Goal: Check status: Check status

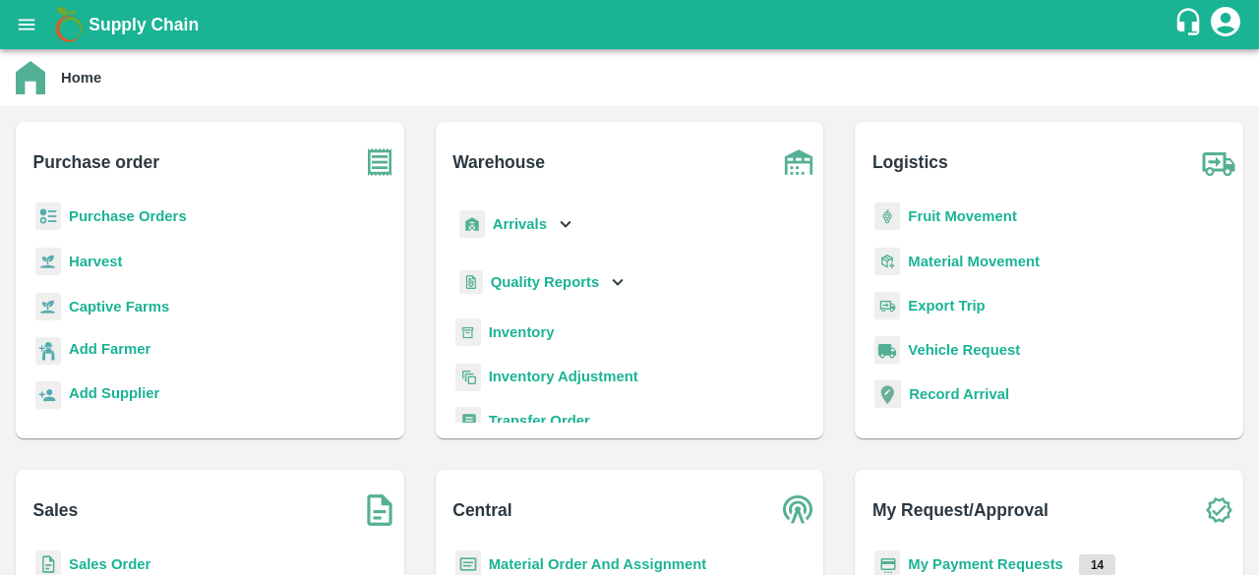
click at [149, 223] on b "Purchase Orders" at bounding box center [128, 216] width 118 height 16
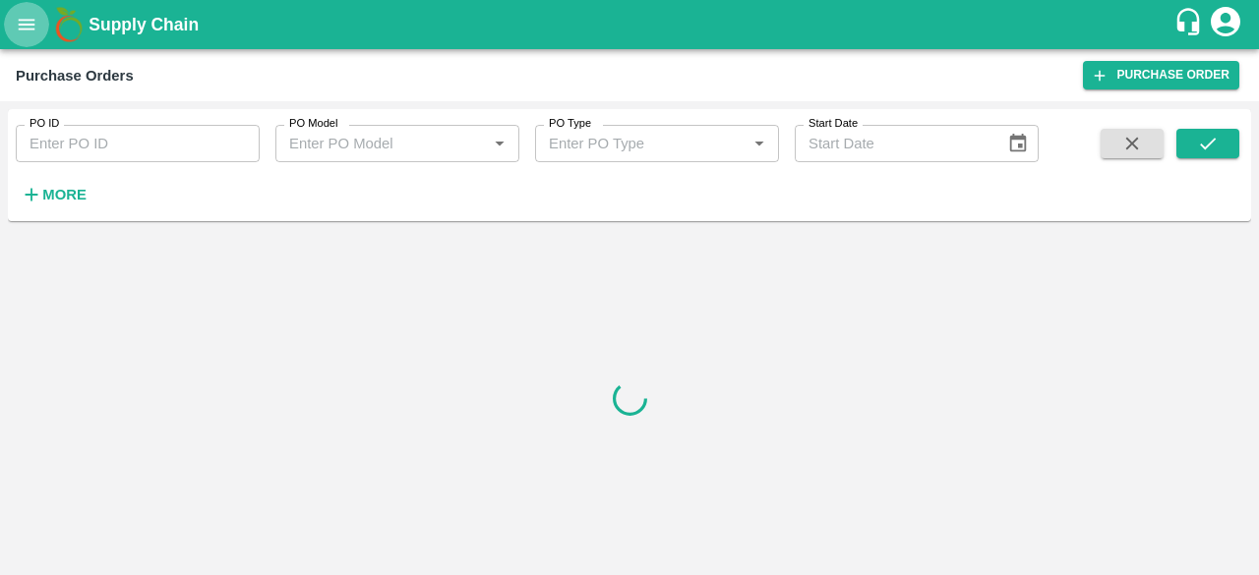
click at [24, 28] on icon "open drawer" at bounding box center [27, 25] width 22 height 22
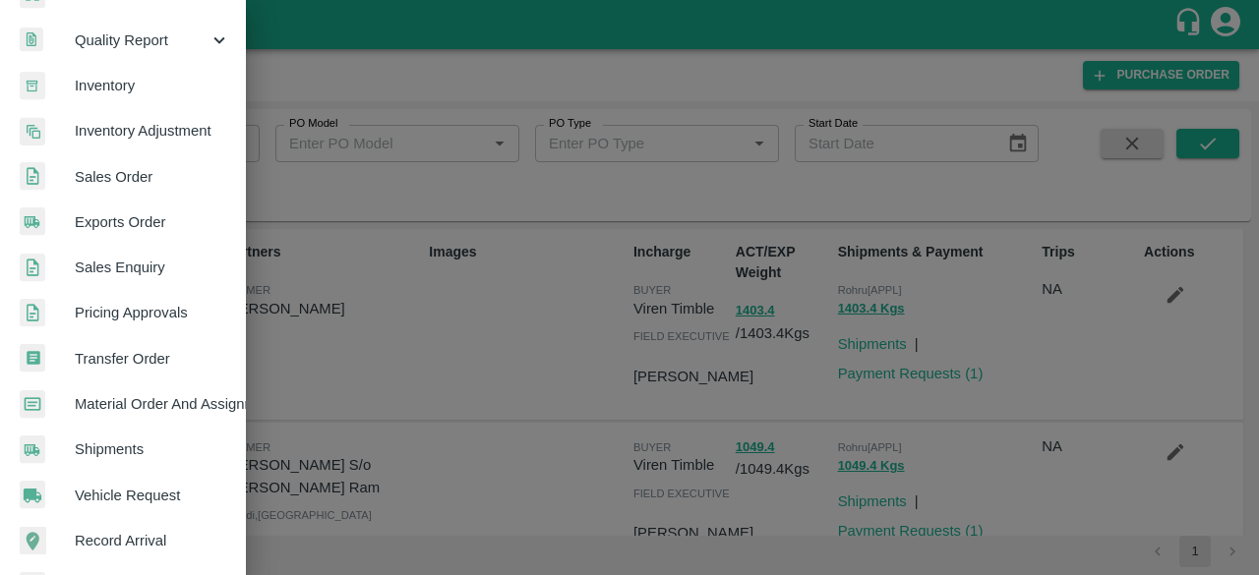
scroll to position [417, 0]
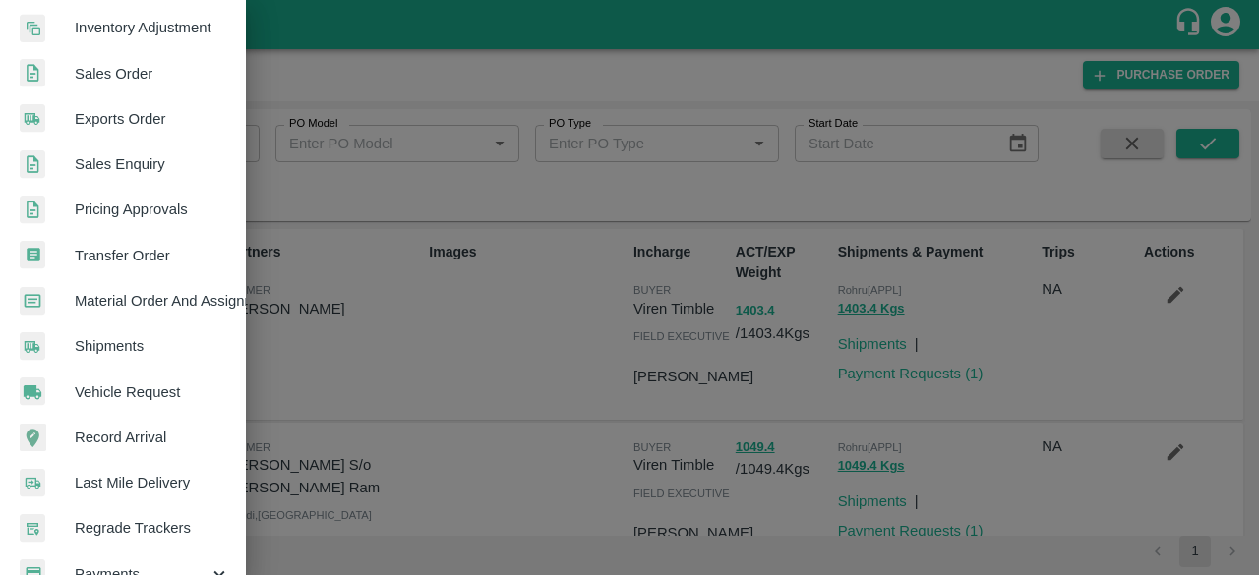
click at [112, 348] on span "Shipments" at bounding box center [152, 346] width 155 height 22
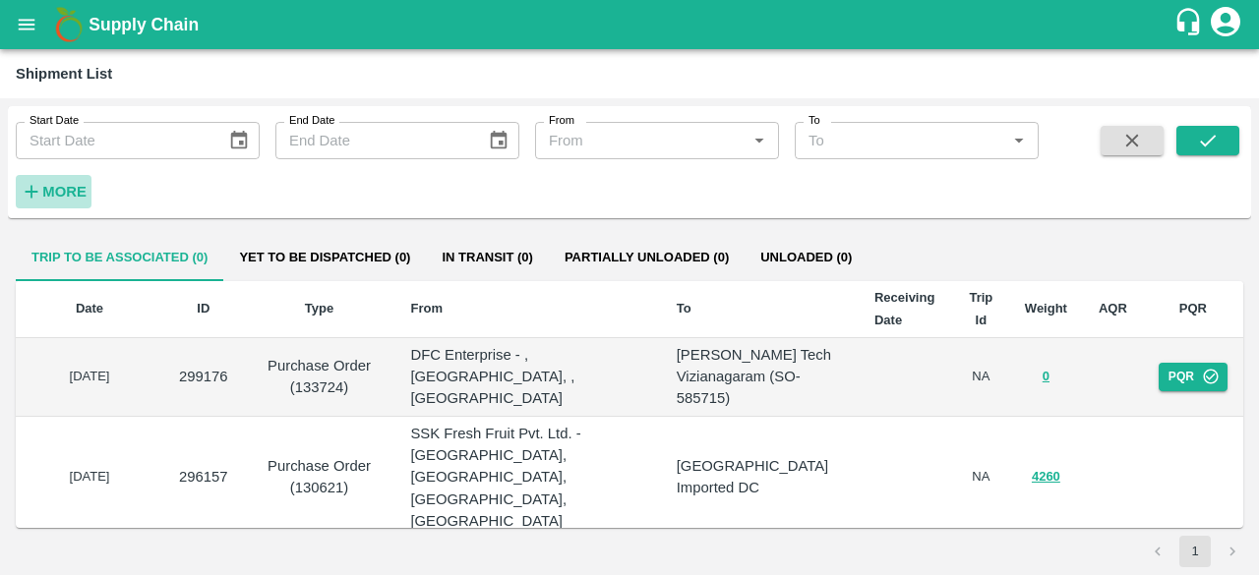
click at [65, 194] on strong "More" at bounding box center [64, 192] width 44 height 16
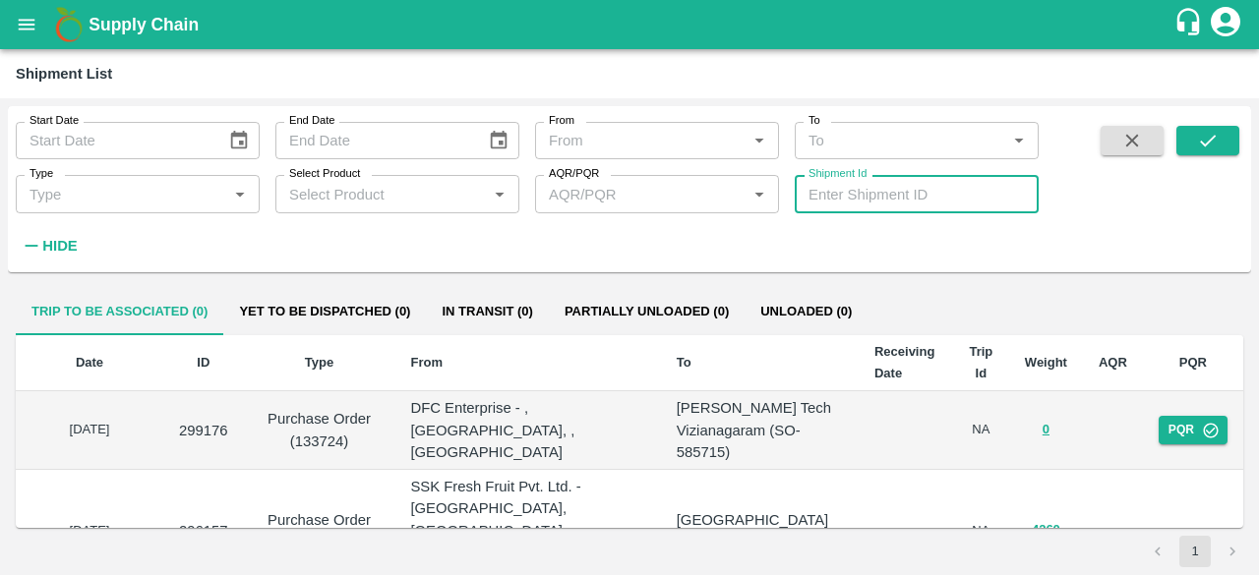
click at [844, 190] on input "Shipment Id" at bounding box center [916, 193] width 244 height 37
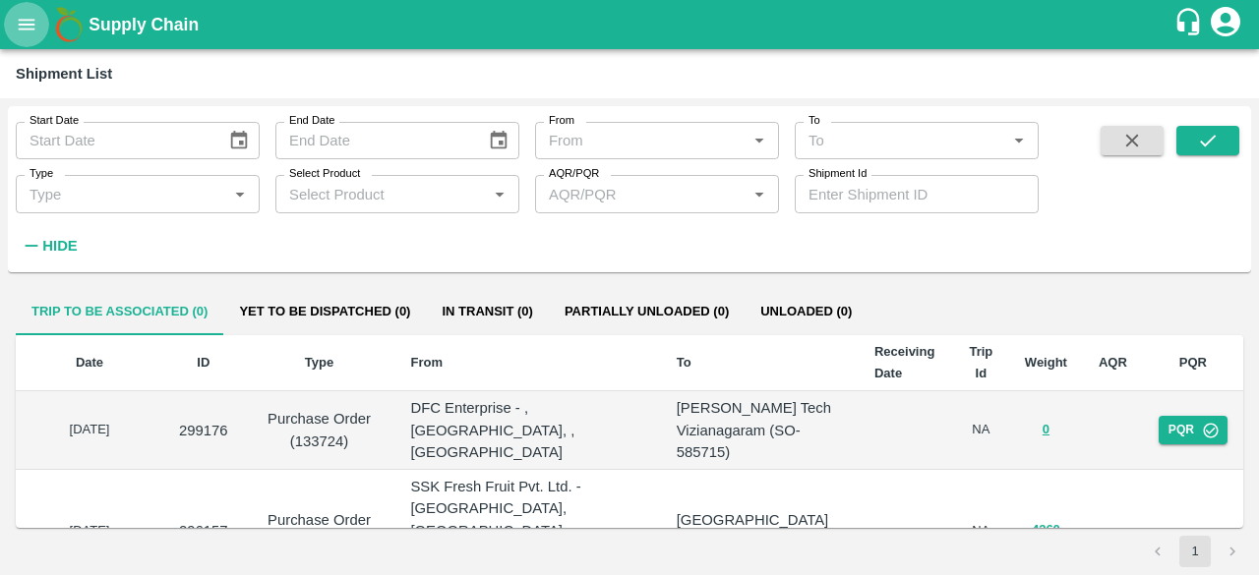
click at [14, 28] on button "open drawer" at bounding box center [26, 24] width 45 height 45
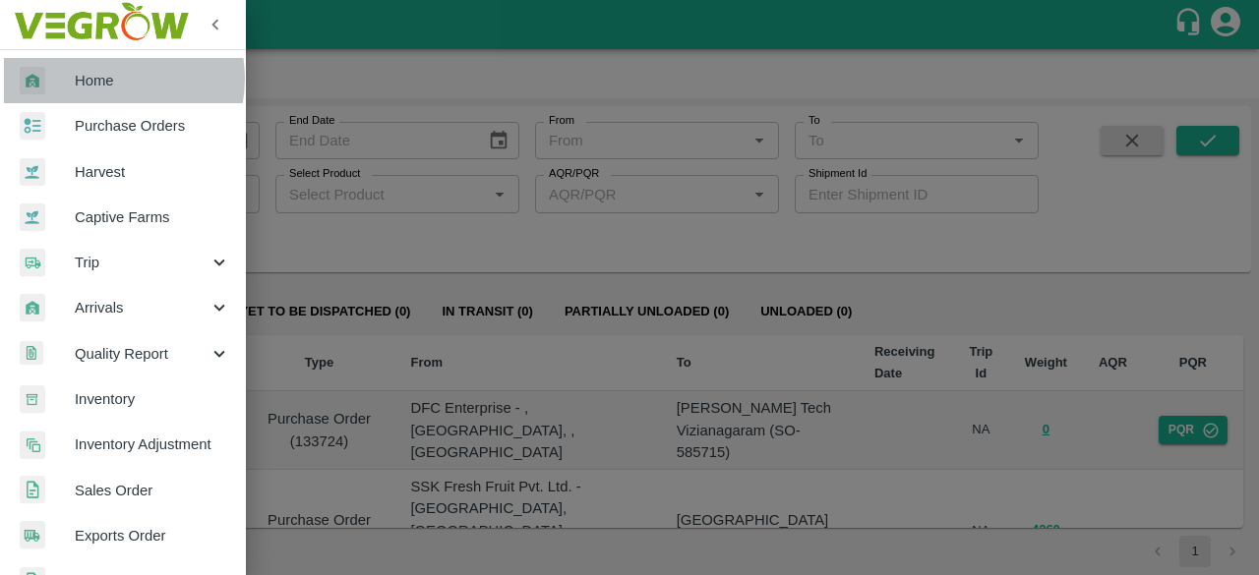
click at [106, 79] on span "Home" at bounding box center [152, 81] width 155 height 22
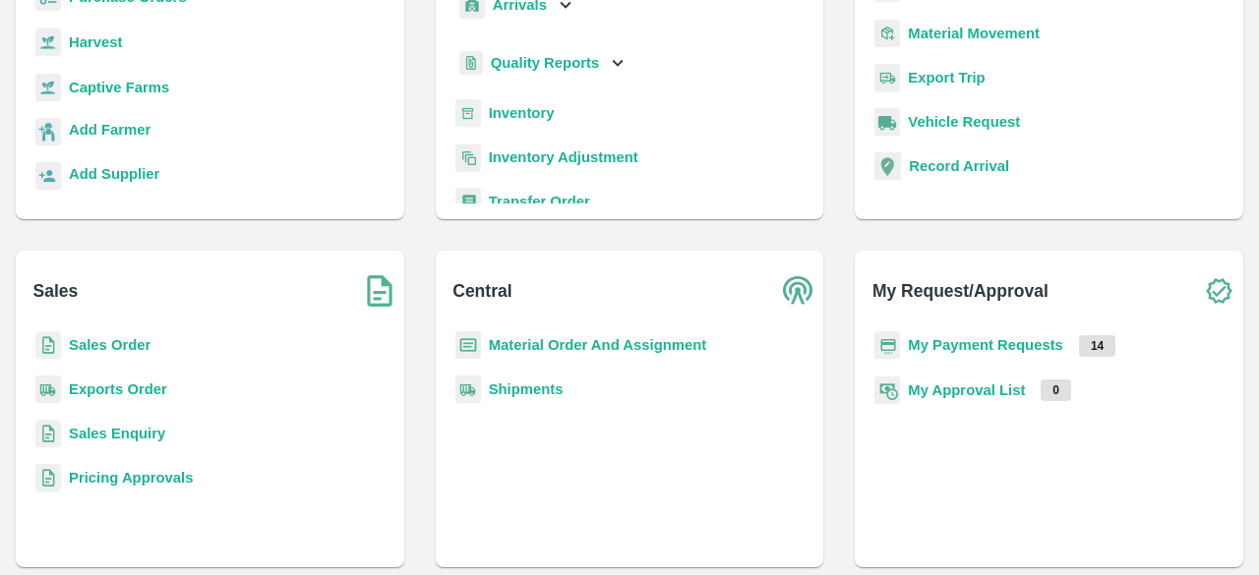
scroll to position [226, 0]
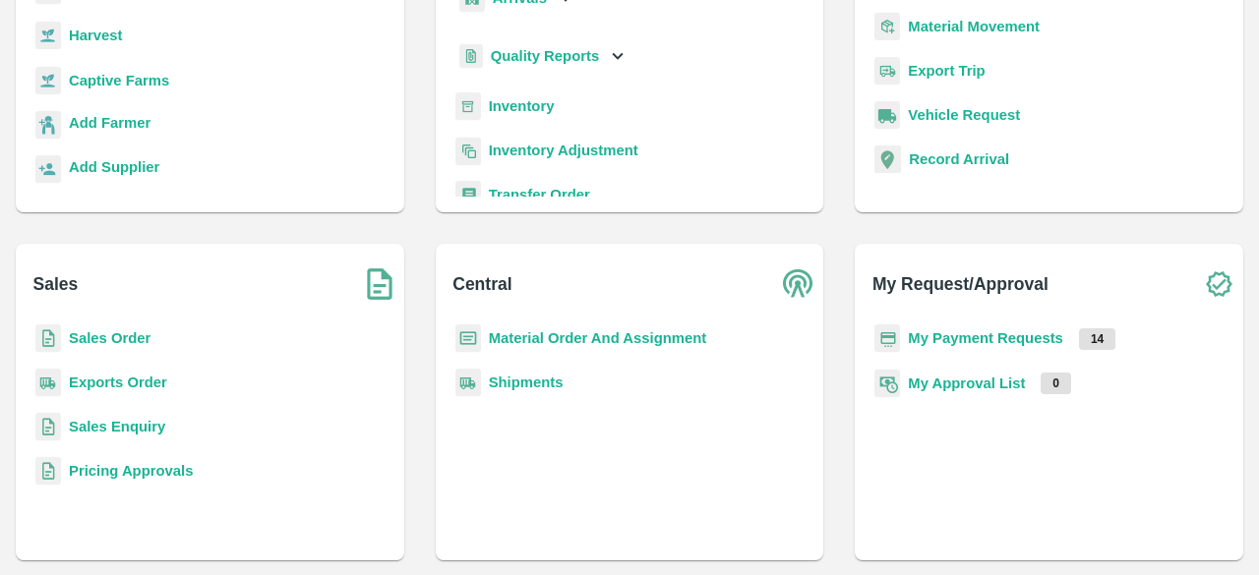
click at [971, 337] on b "My Payment Requests" at bounding box center [985, 338] width 155 height 16
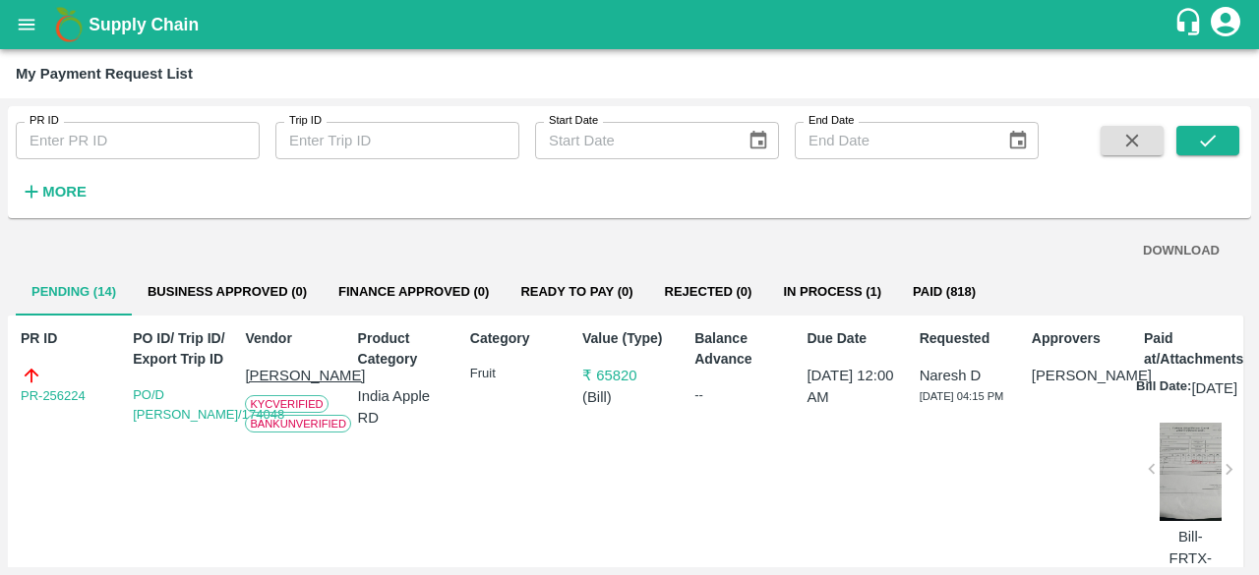
click at [94, 144] on input "PR ID" at bounding box center [138, 140] width 244 height 37
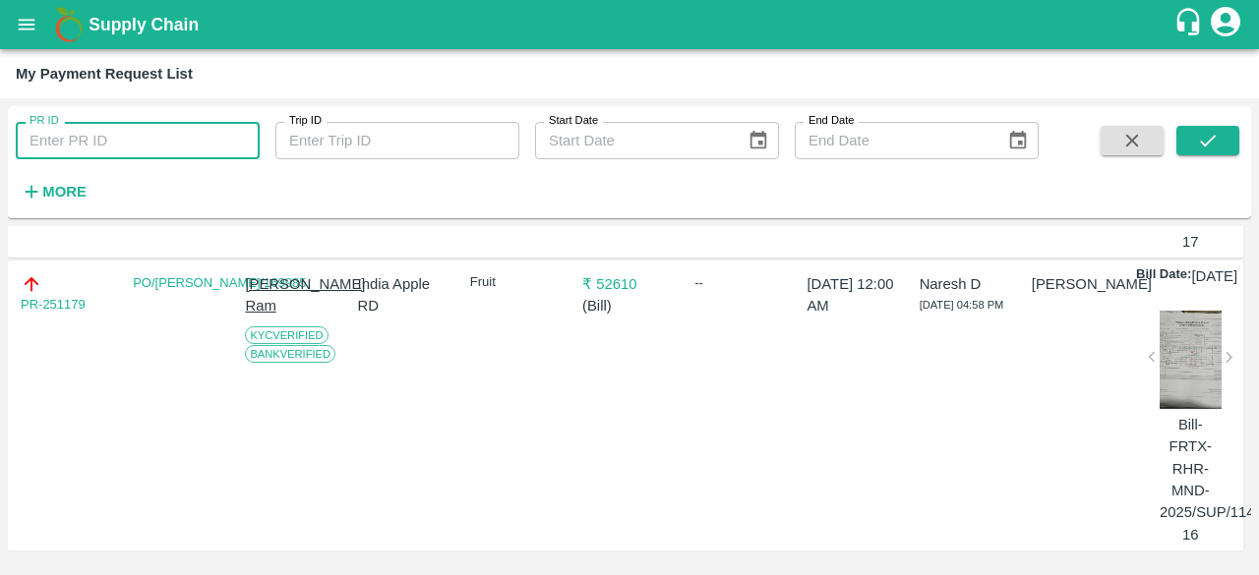
scroll to position [4303, 0]
click at [1172, 335] on div at bounding box center [1190, 360] width 62 height 98
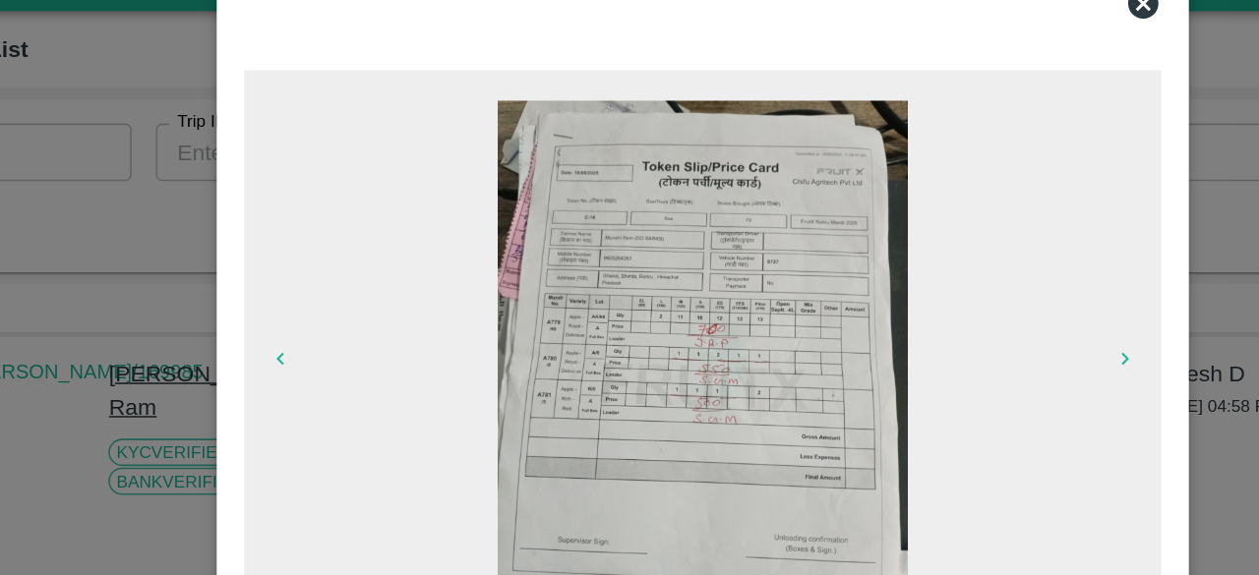
click at [910, 48] on icon at bounding box center [915, 44] width 20 height 20
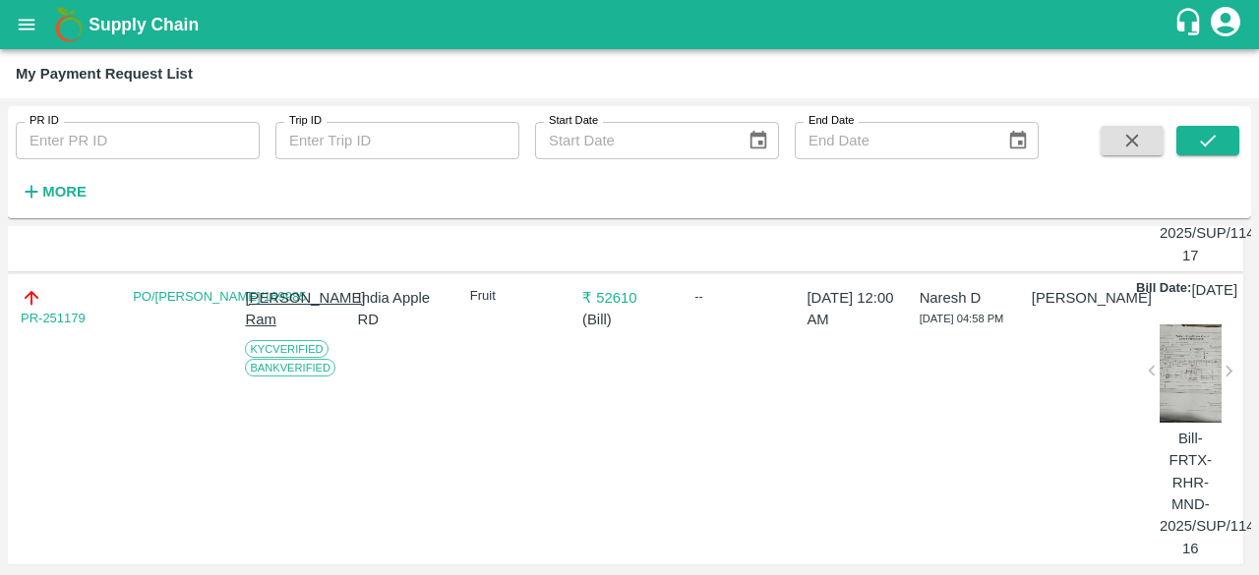
scroll to position [3922, 0]
click at [1191, 129] on div at bounding box center [1190, 79] width 62 height 98
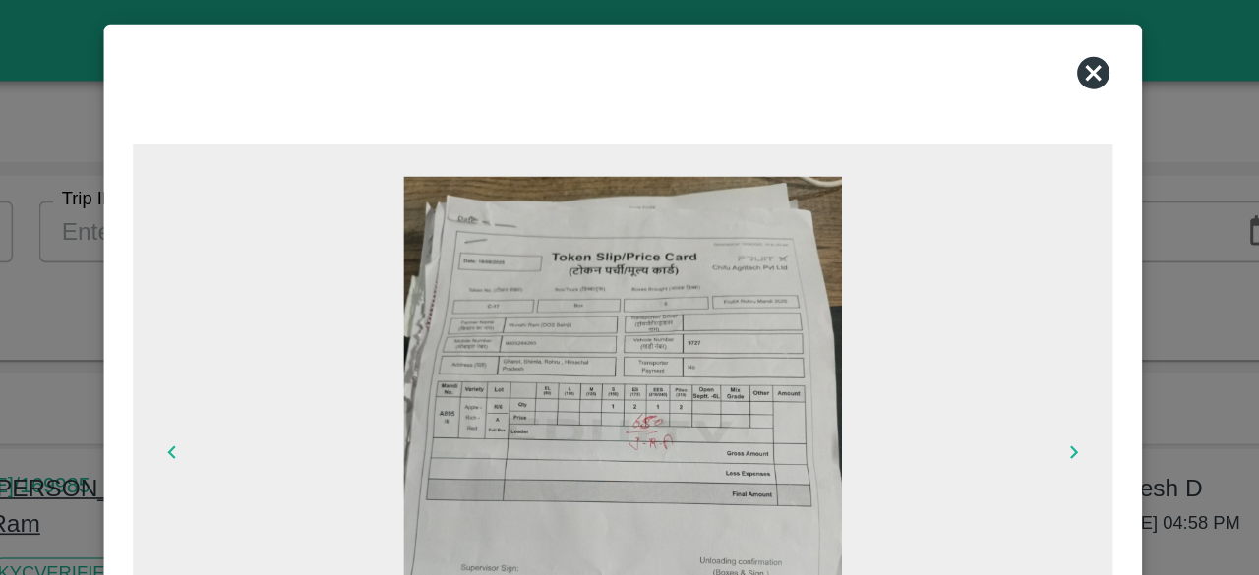
click at [909, 43] on icon at bounding box center [915, 44] width 20 height 20
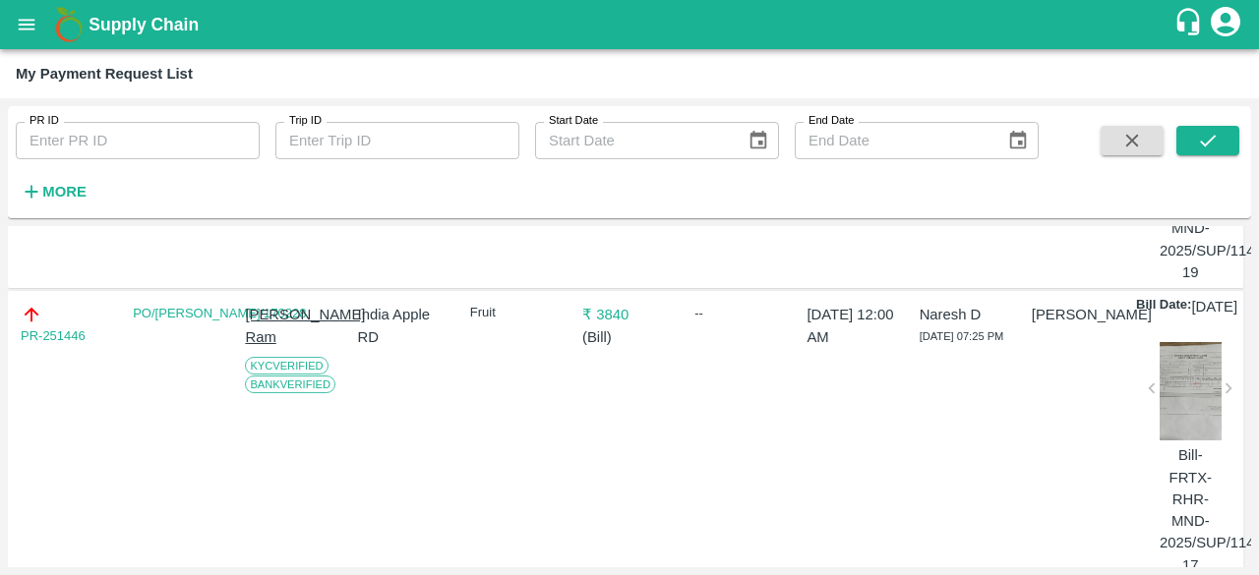
scroll to position [3608, 0]
click at [1182, 149] on div at bounding box center [1190, 100] width 62 height 98
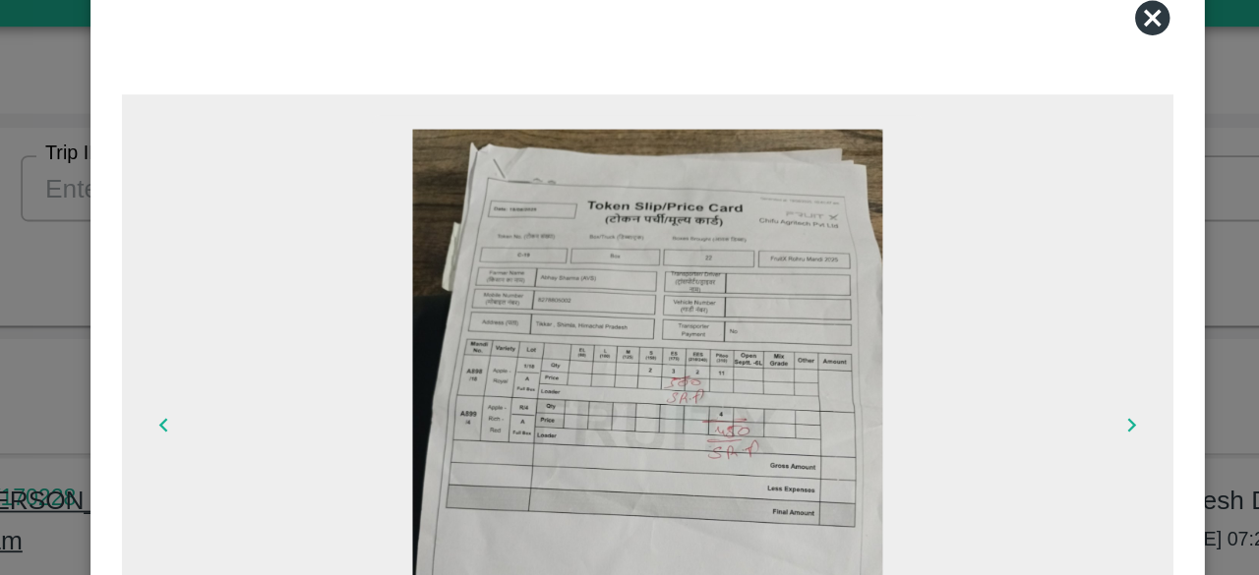
click at [917, 44] on icon at bounding box center [915, 44] width 20 height 20
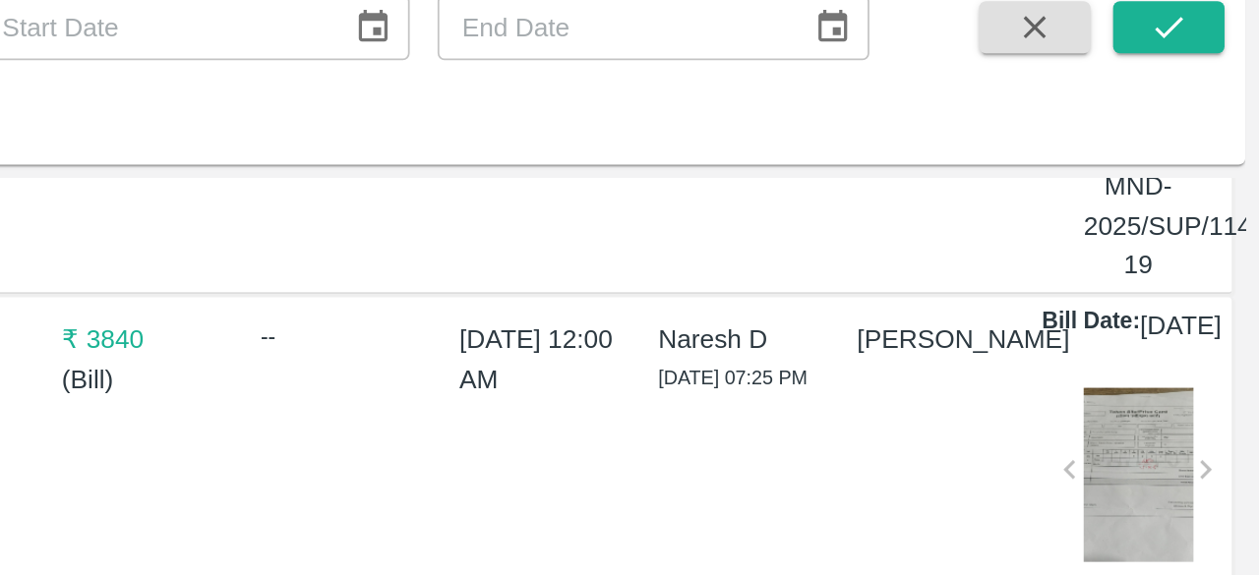
scroll to position [0, 0]
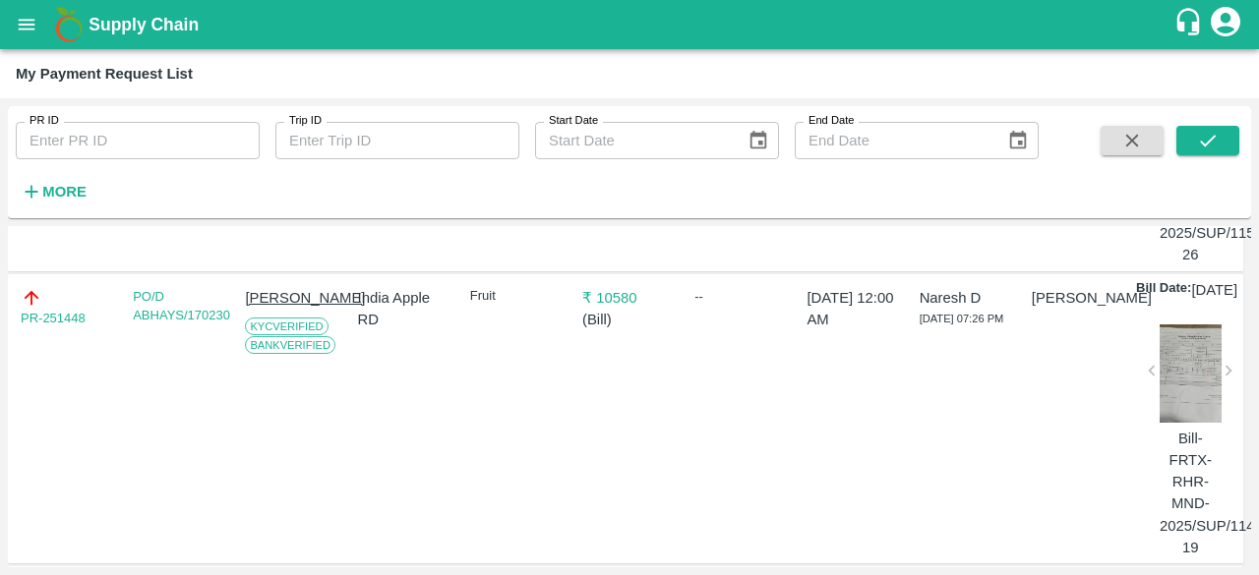
scroll to position [3329, 0]
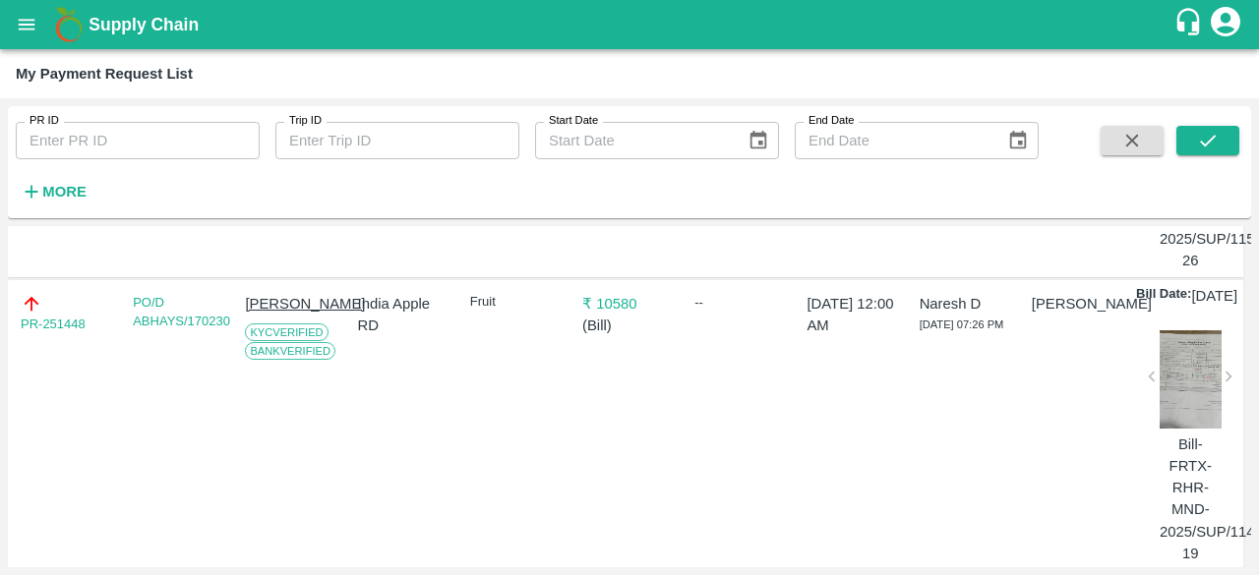
click at [1196, 136] on div at bounding box center [1190, 86] width 62 height 98
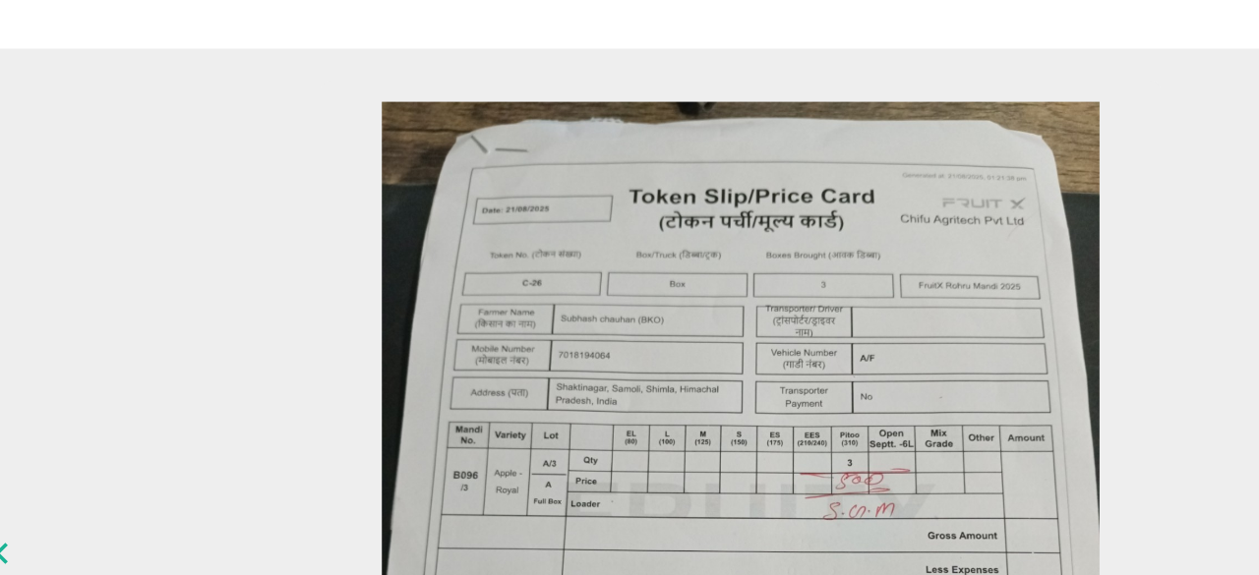
click at [693, 131] on img at bounding box center [629, 284] width 265 height 354
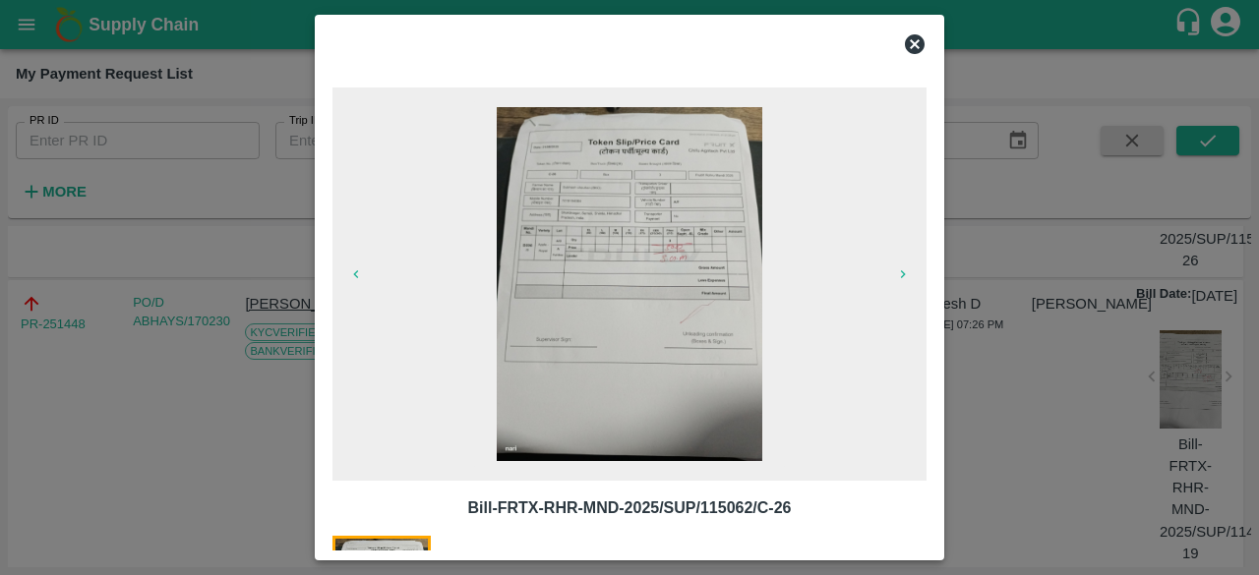
click at [907, 39] on icon at bounding box center [915, 44] width 20 height 20
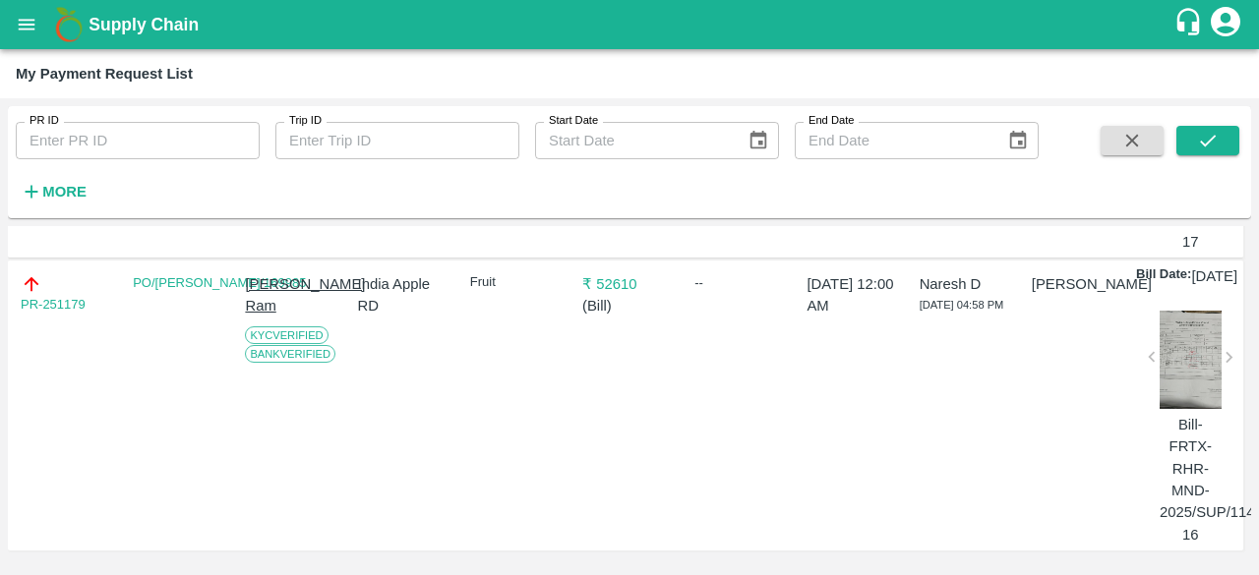
scroll to position [4303, 0]
click at [1174, 352] on div at bounding box center [1190, 360] width 62 height 98
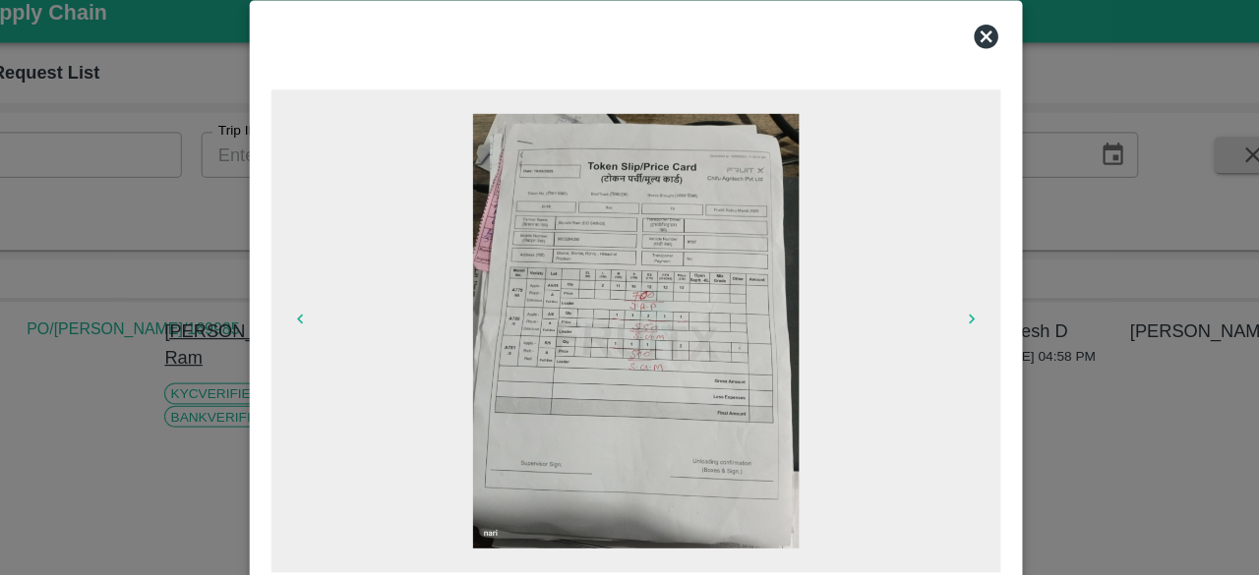
click at [906, 53] on icon at bounding box center [915, 44] width 24 height 24
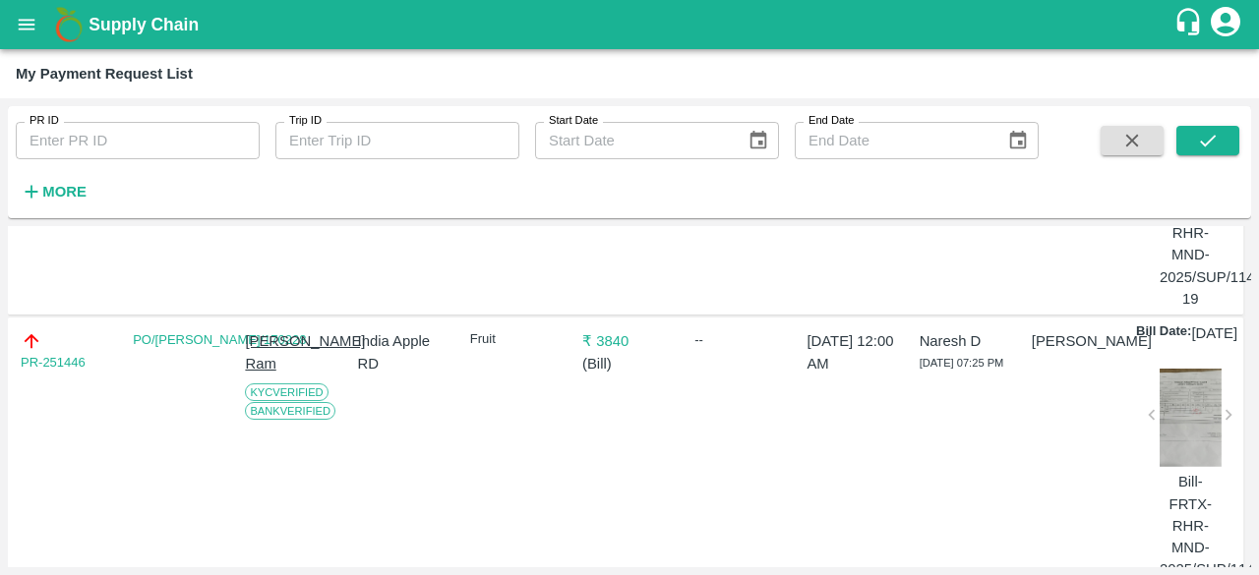
scroll to position [3581, 0]
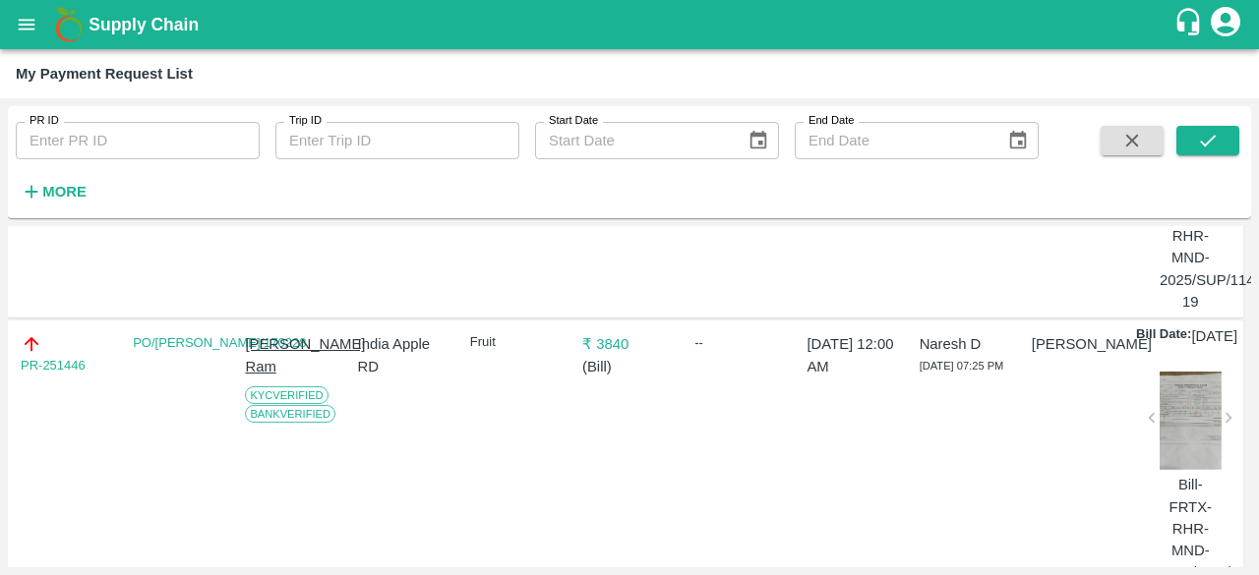
click at [1188, 177] on div at bounding box center [1190, 128] width 62 height 98
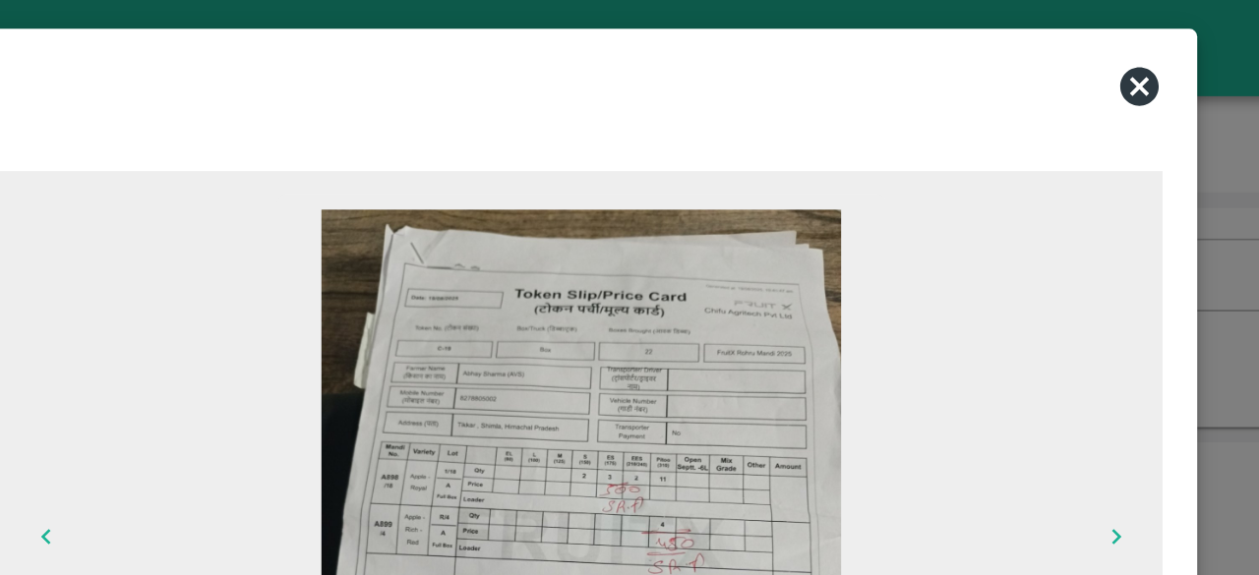
click at [913, 43] on icon at bounding box center [915, 44] width 24 height 24
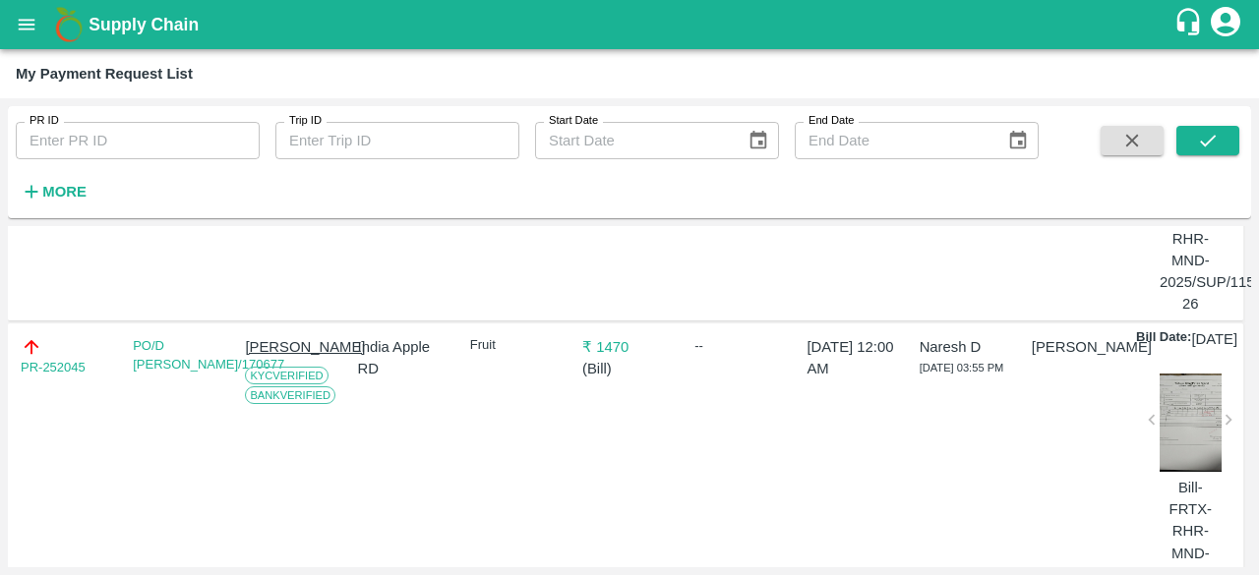
scroll to position [2992, 0]
click at [1178, 180] on div at bounding box center [1190, 131] width 62 height 98
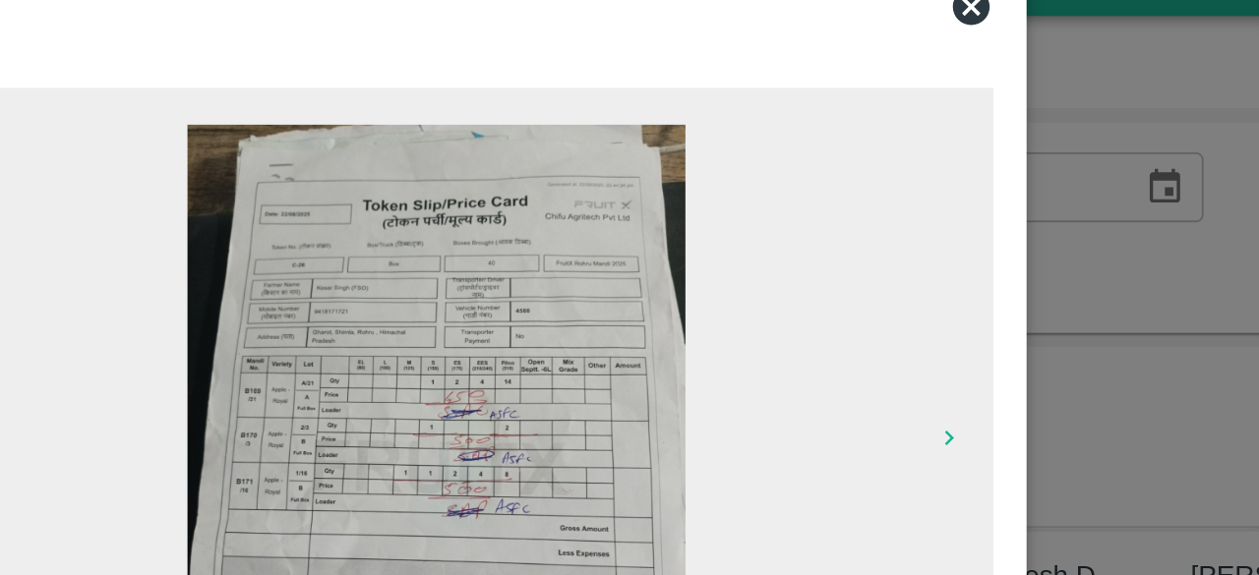
click at [909, 46] on icon at bounding box center [915, 44] width 20 height 20
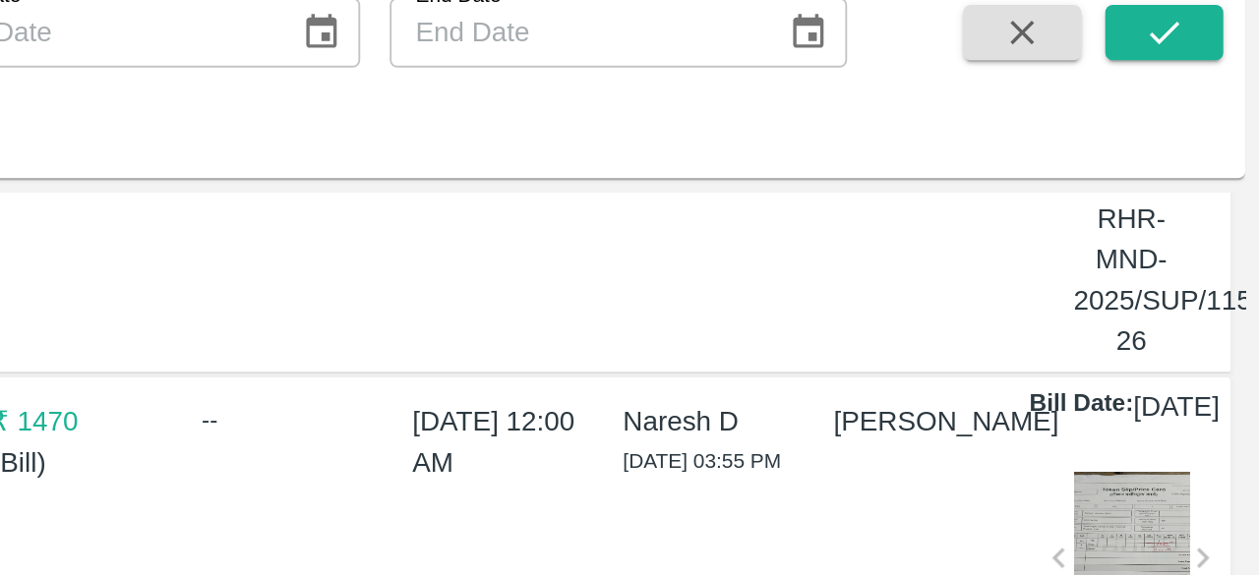
scroll to position [2996, 0]
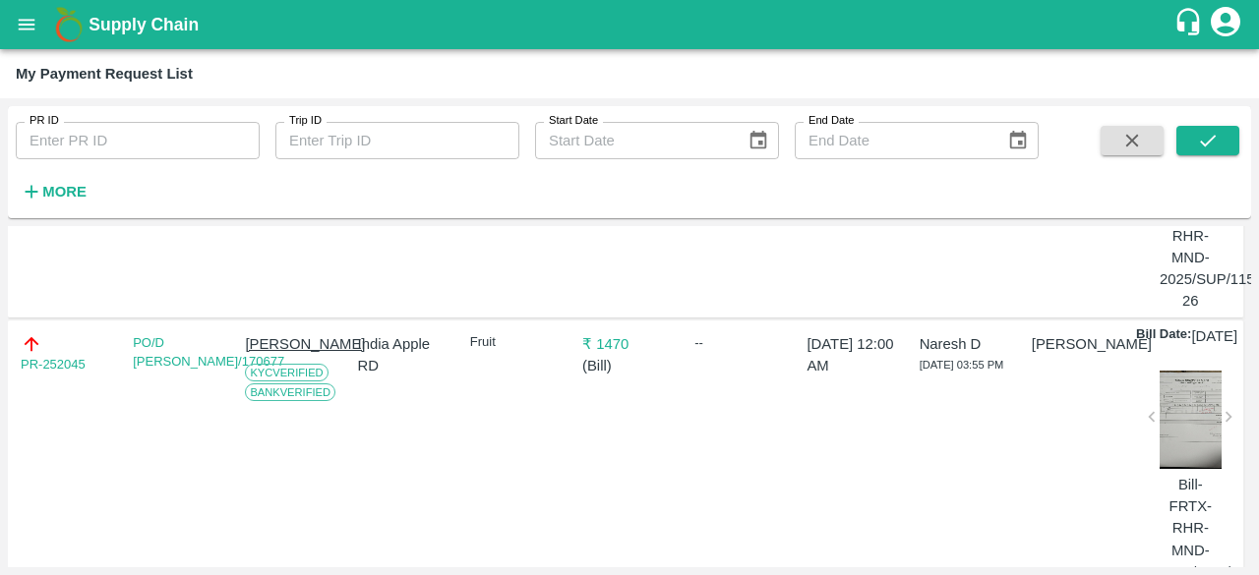
click at [1167, 176] on div at bounding box center [1190, 127] width 62 height 98
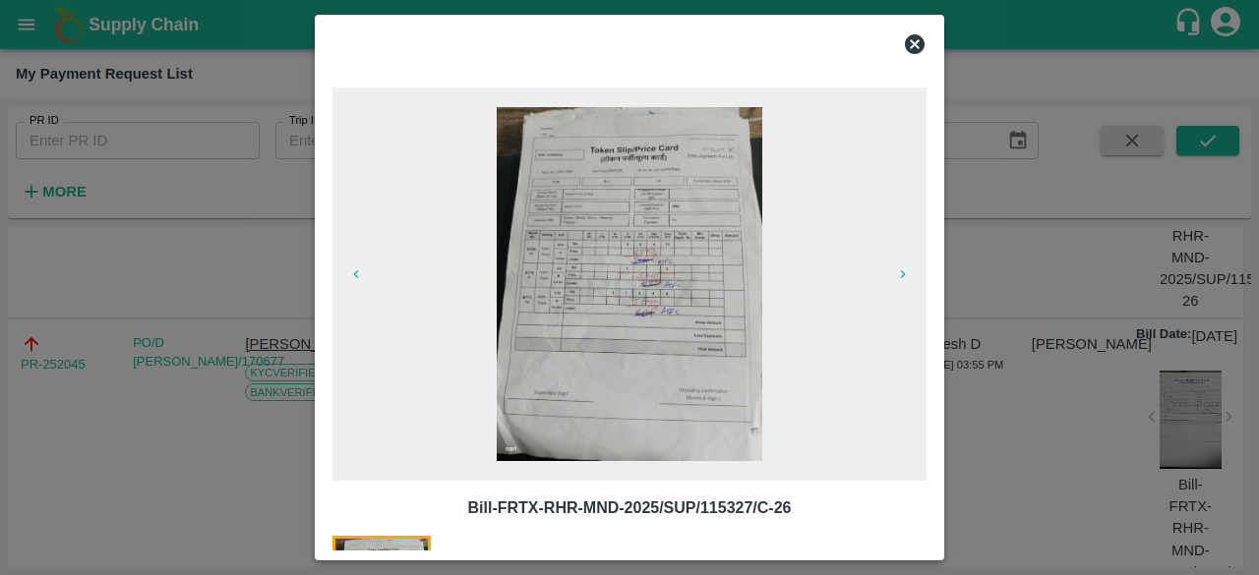
click at [914, 39] on icon at bounding box center [915, 44] width 20 height 20
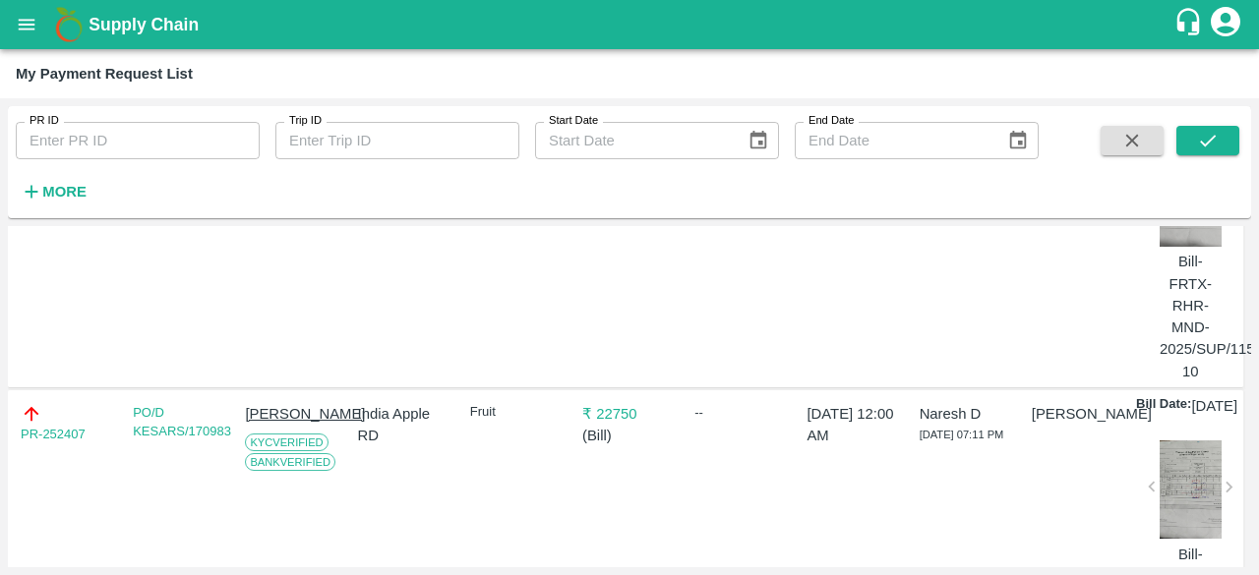
scroll to position [2614, 0]
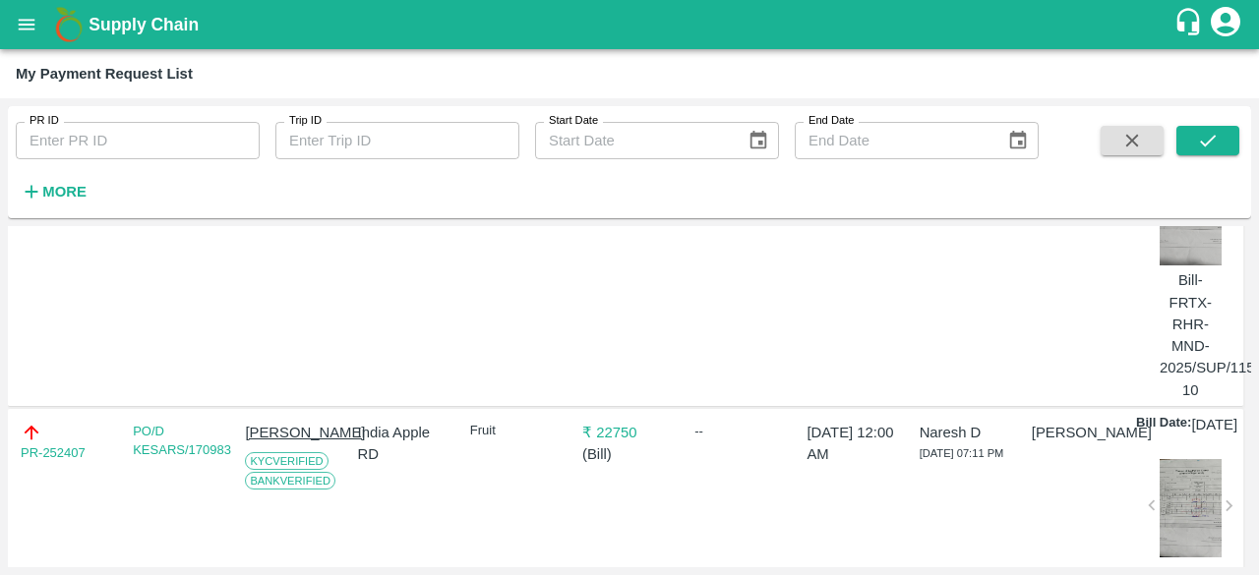
click at [1207, 265] on div at bounding box center [1190, 216] width 62 height 98
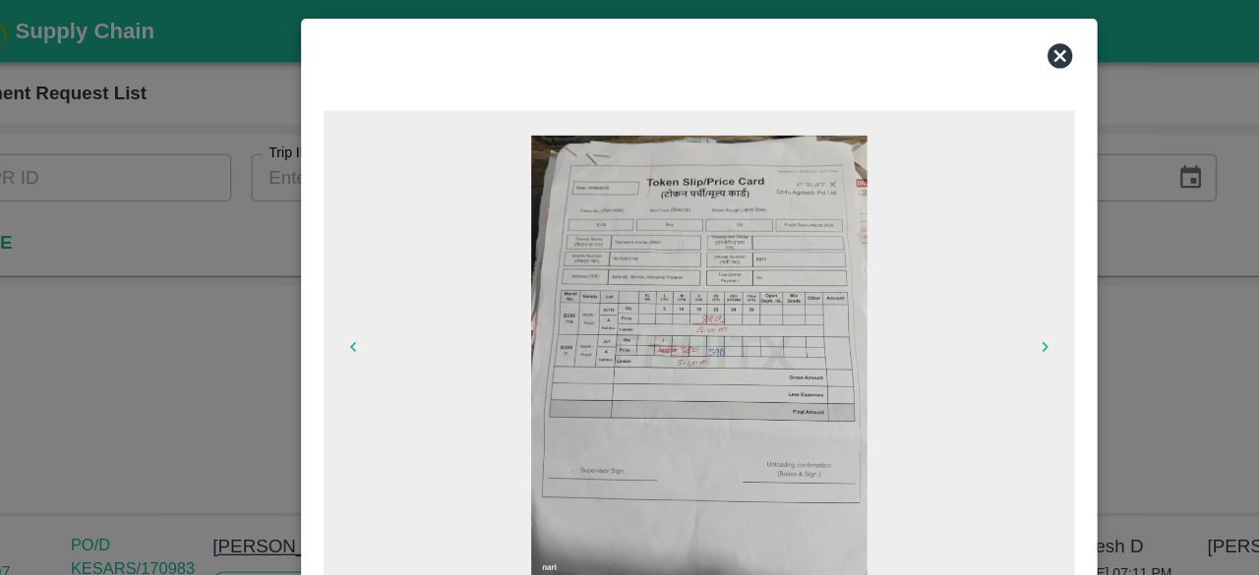
click at [918, 42] on icon at bounding box center [915, 44] width 20 height 20
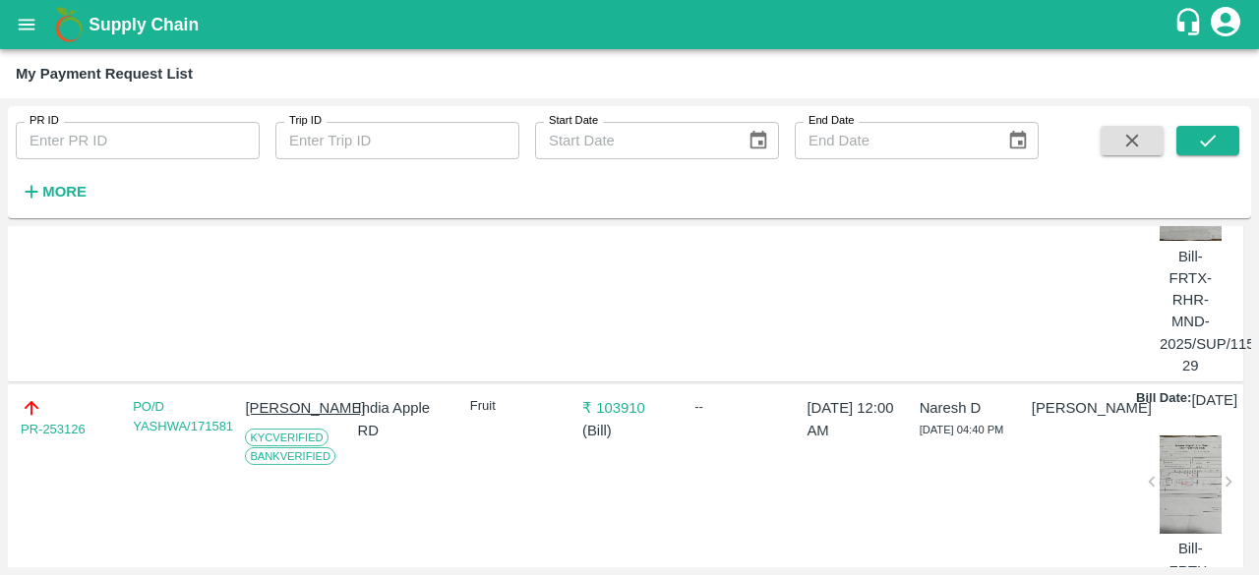
scroll to position [2344, 0]
click at [1179, 243] on div at bounding box center [1190, 194] width 62 height 98
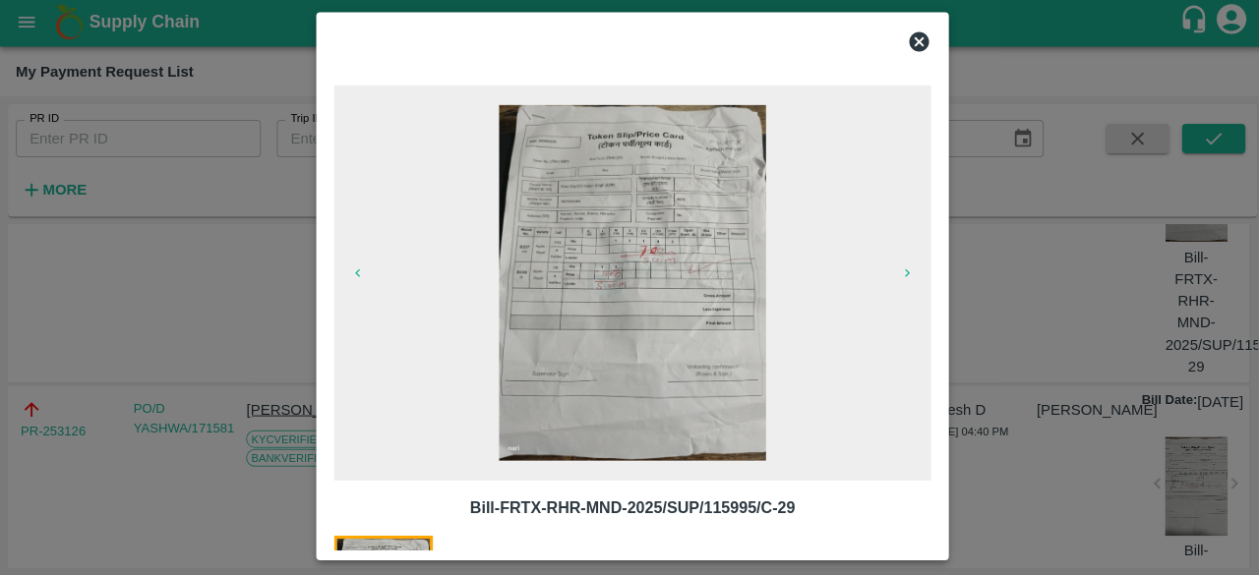
scroll to position [0, 0]
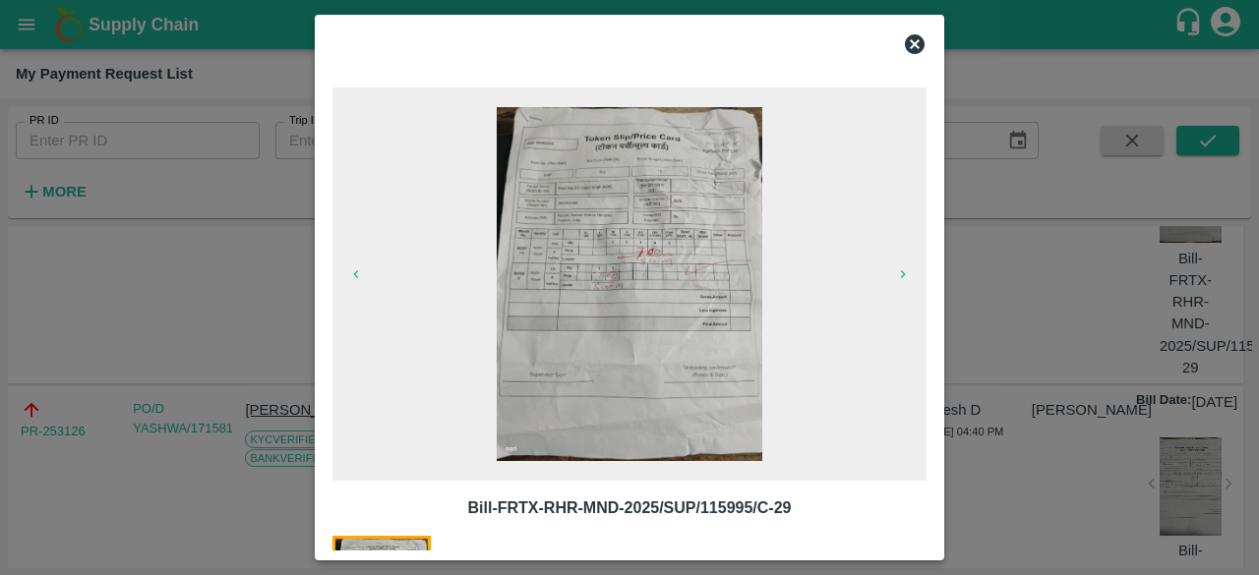
click at [911, 45] on icon at bounding box center [915, 44] width 24 height 24
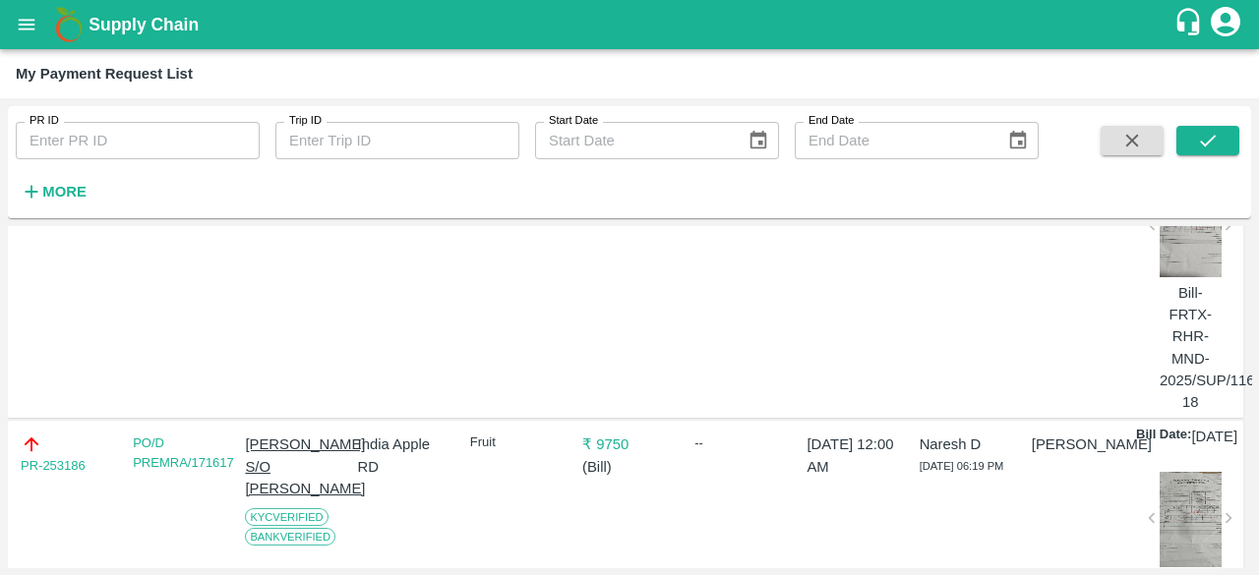
scroll to position [1980, 0]
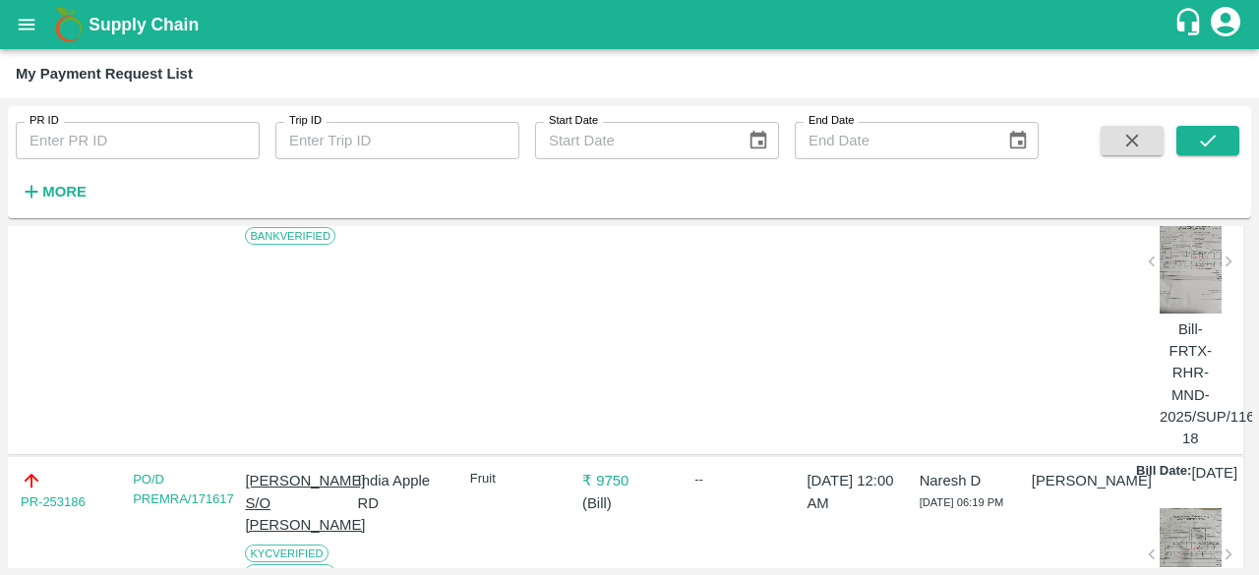
click at [1171, 314] on div at bounding box center [1190, 264] width 62 height 98
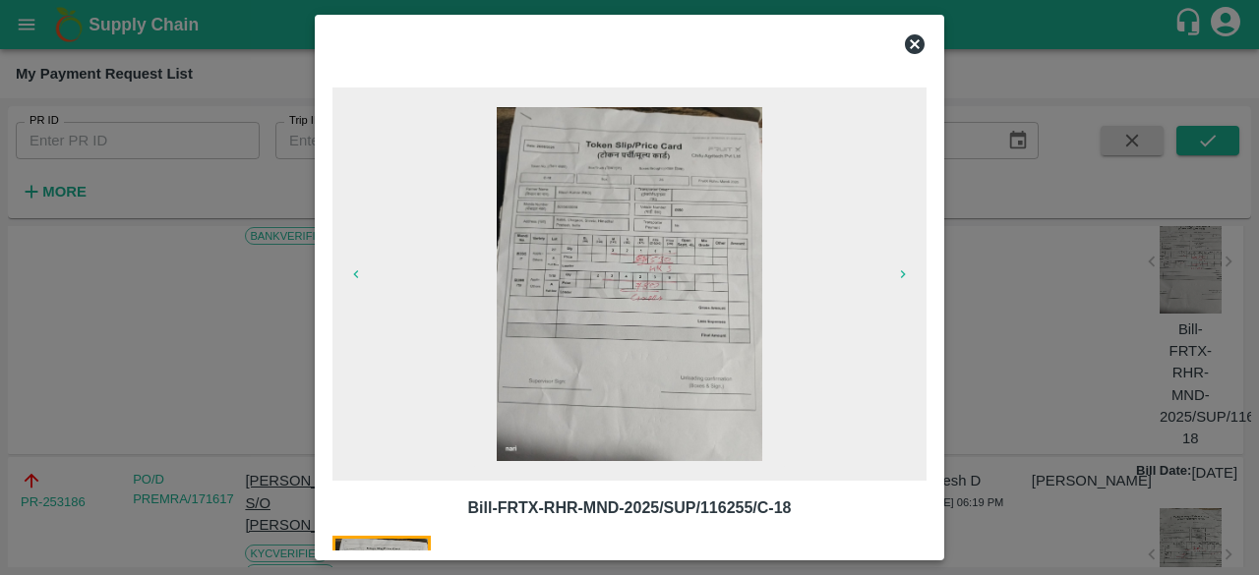
click at [918, 42] on icon at bounding box center [915, 44] width 20 height 20
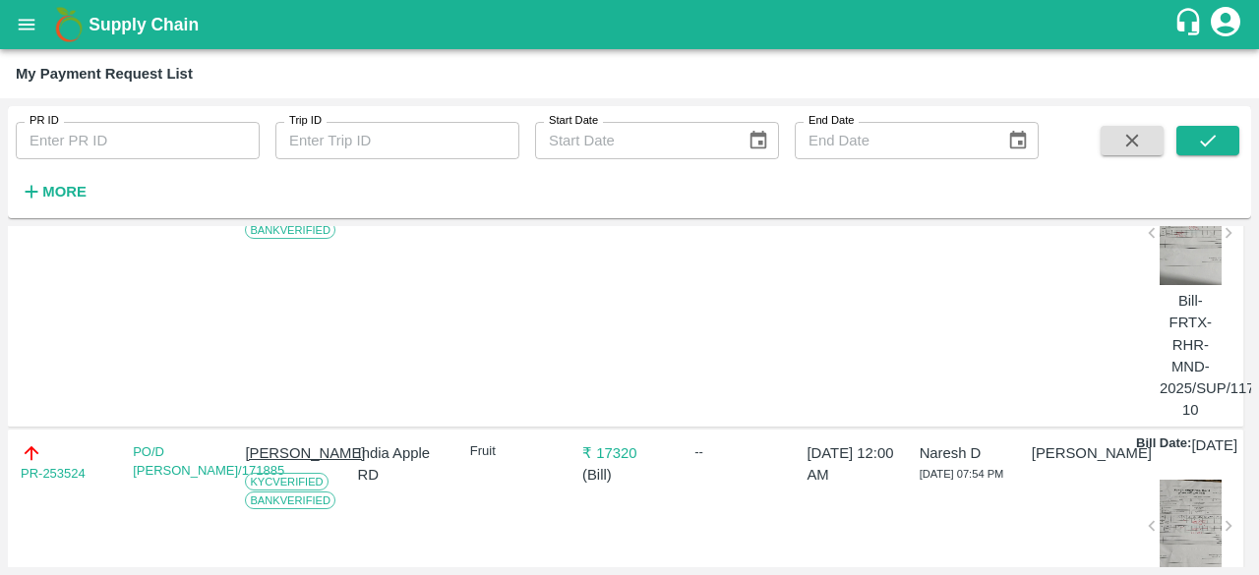
scroll to position [1715, 0]
click at [1169, 286] on div at bounding box center [1190, 237] width 62 height 98
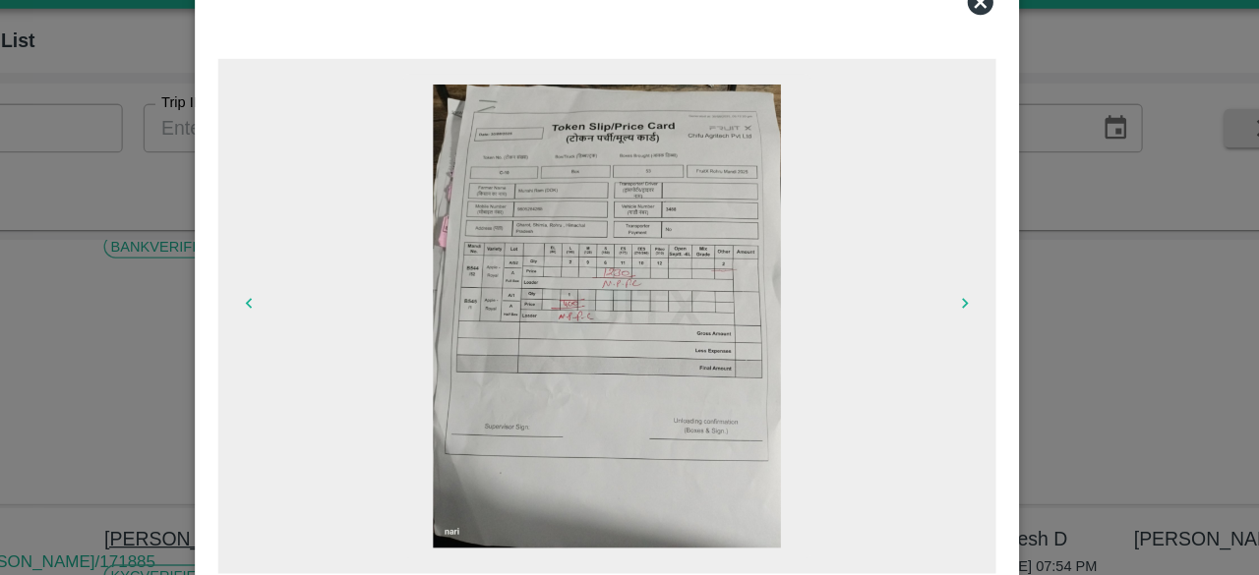
click at [912, 53] on icon at bounding box center [915, 44] width 20 height 20
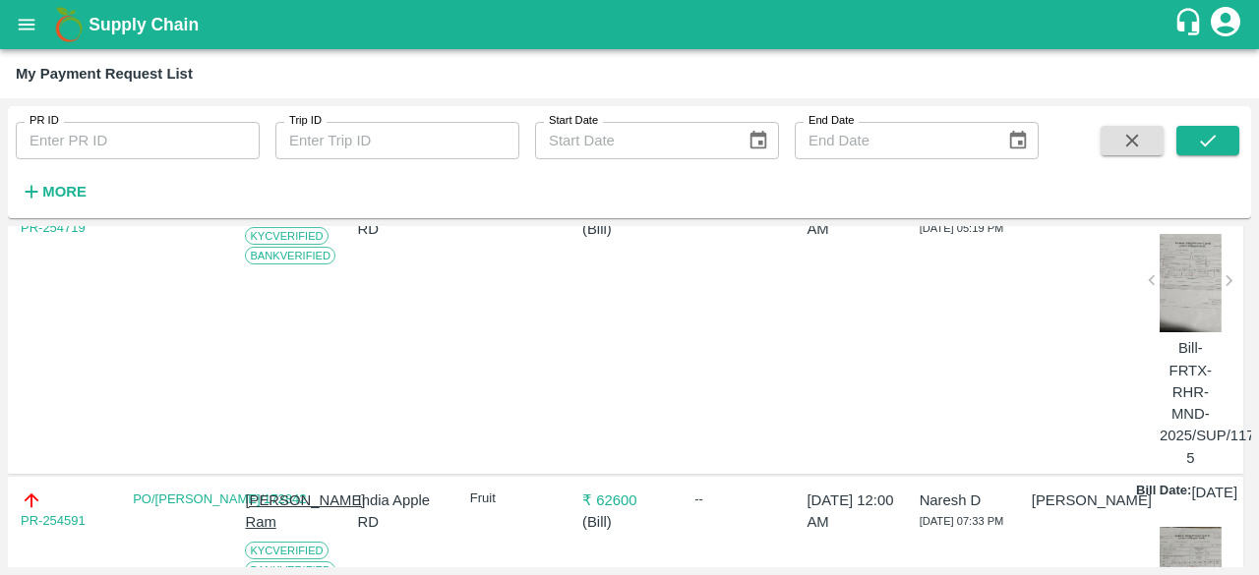
scroll to position [1375, 0]
click at [1175, 333] on div at bounding box center [1190, 284] width 62 height 98
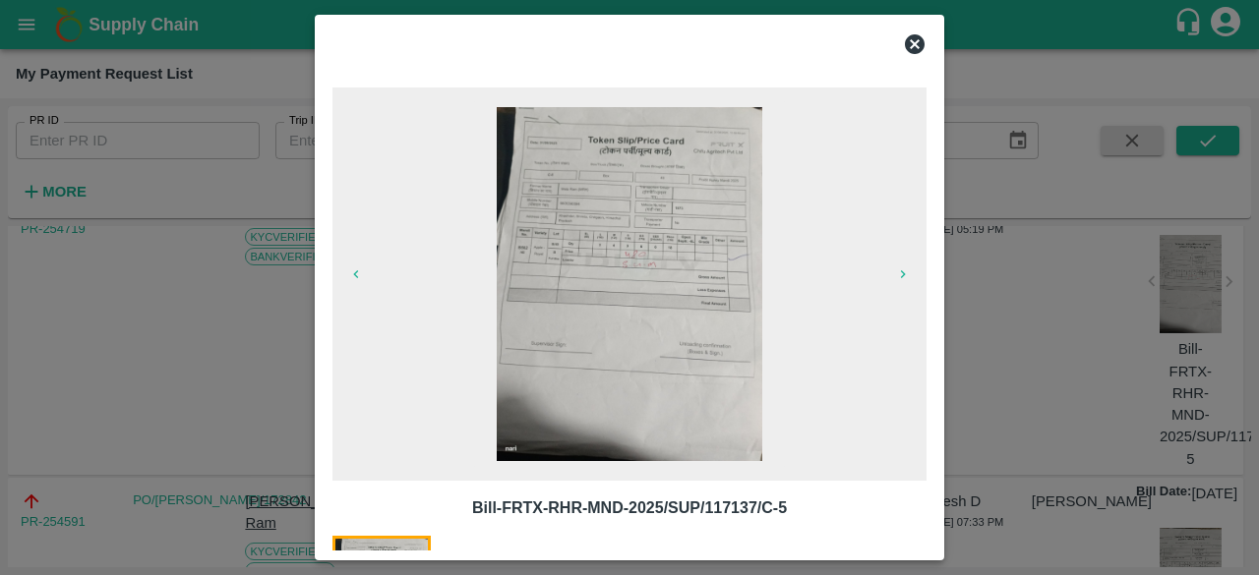
click at [919, 45] on icon at bounding box center [915, 44] width 20 height 20
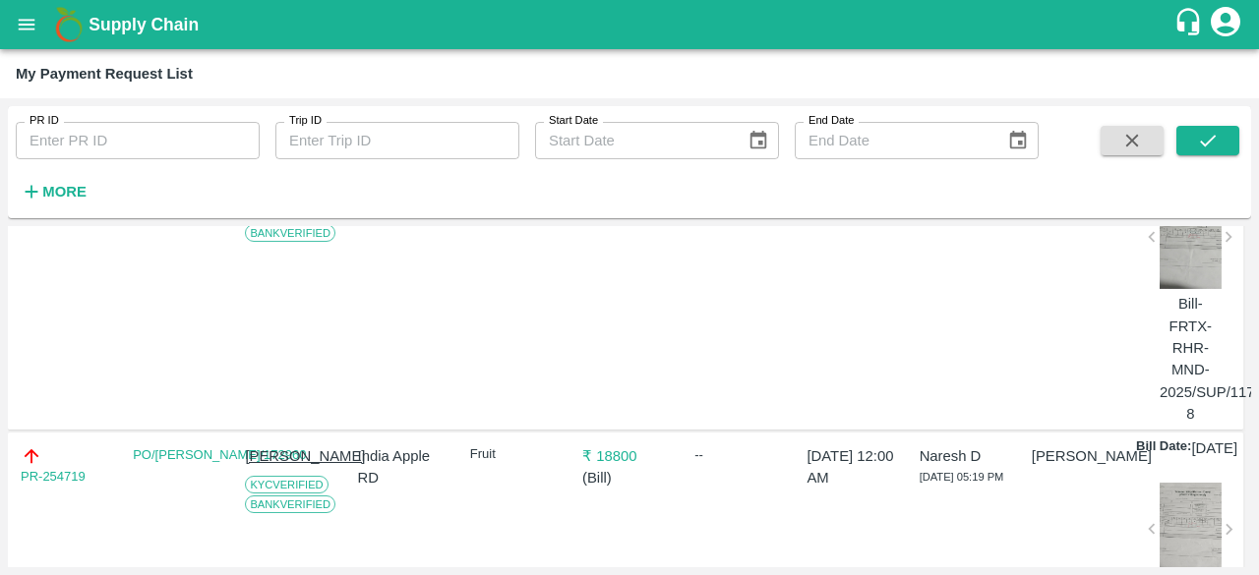
scroll to position [1119, 0]
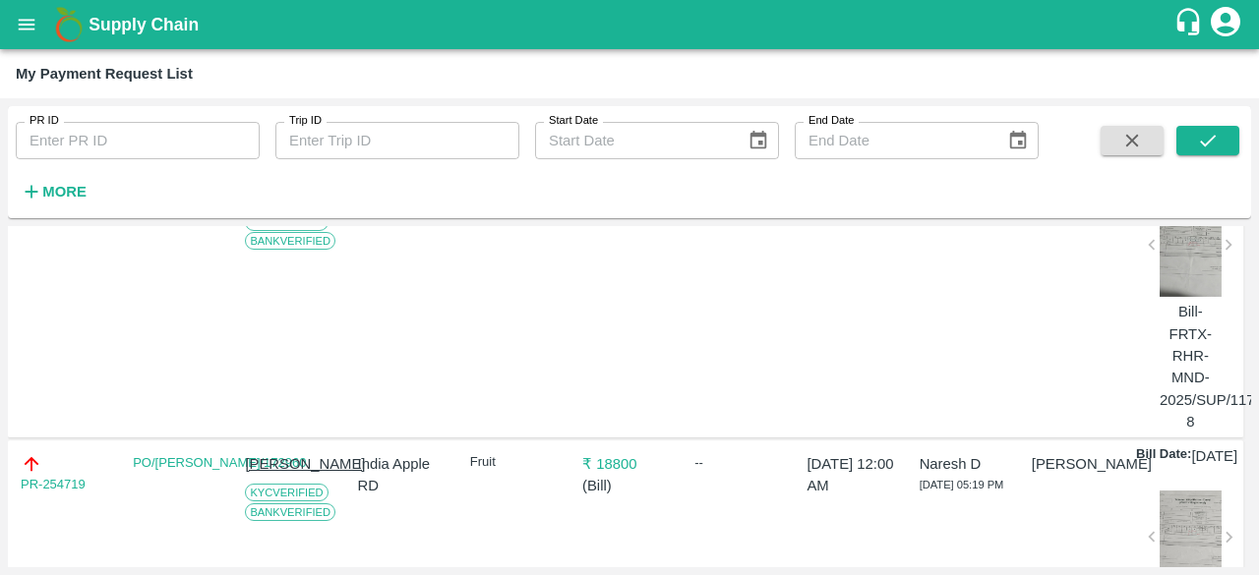
click at [1191, 297] on div at bounding box center [1190, 248] width 62 height 98
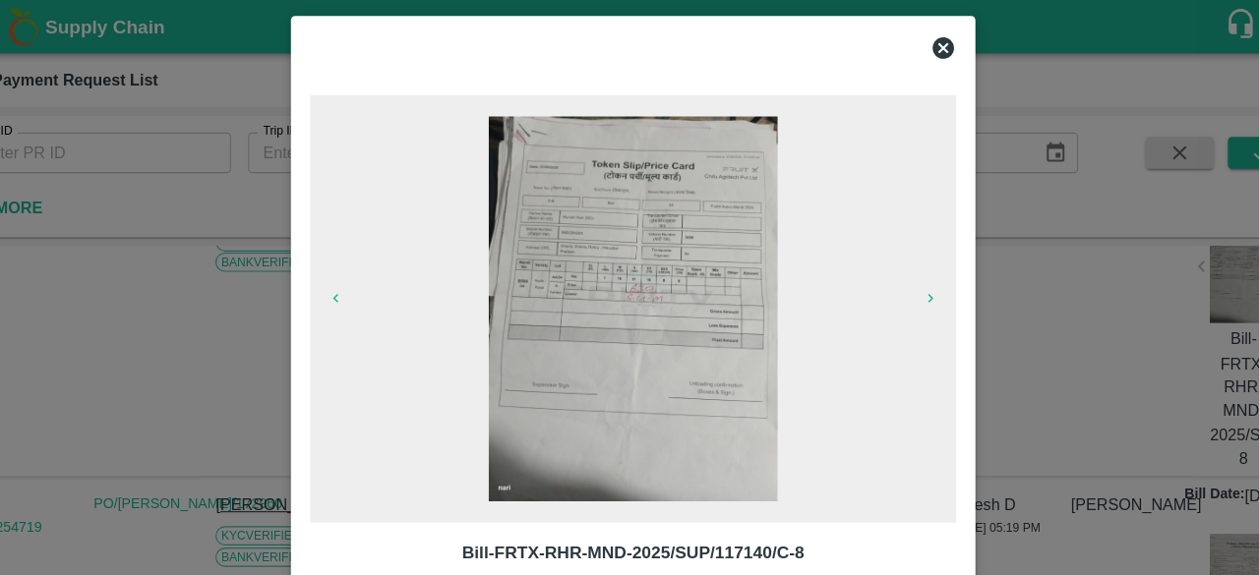
click at [914, 44] on icon at bounding box center [915, 44] width 24 height 24
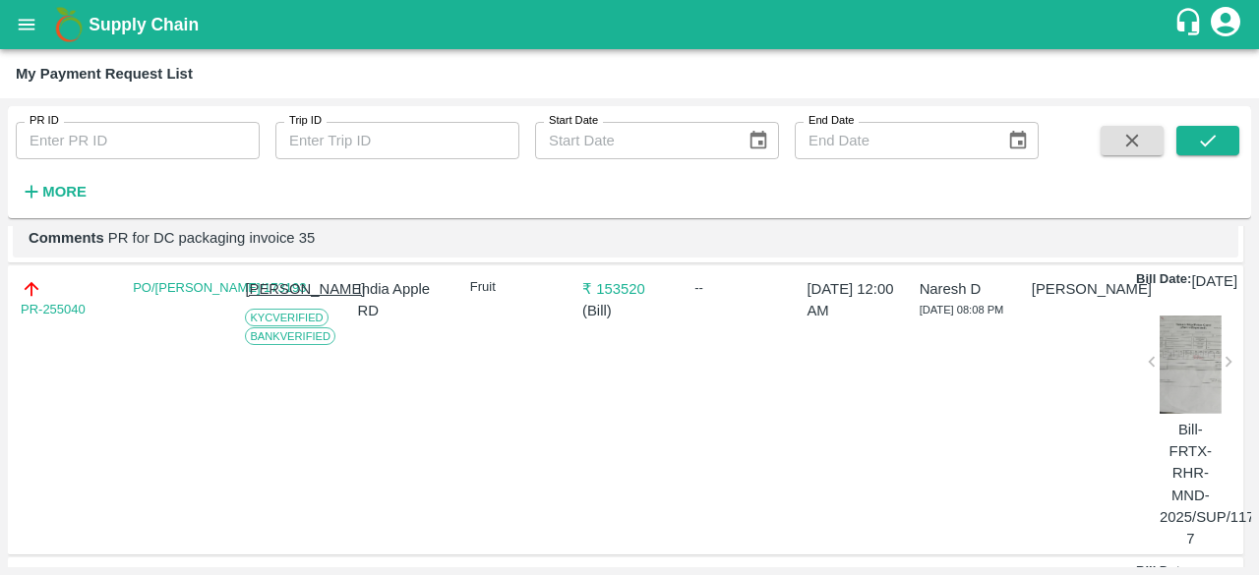
scroll to position [708, 0]
click at [1178, 415] on div at bounding box center [1190, 366] width 62 height 98
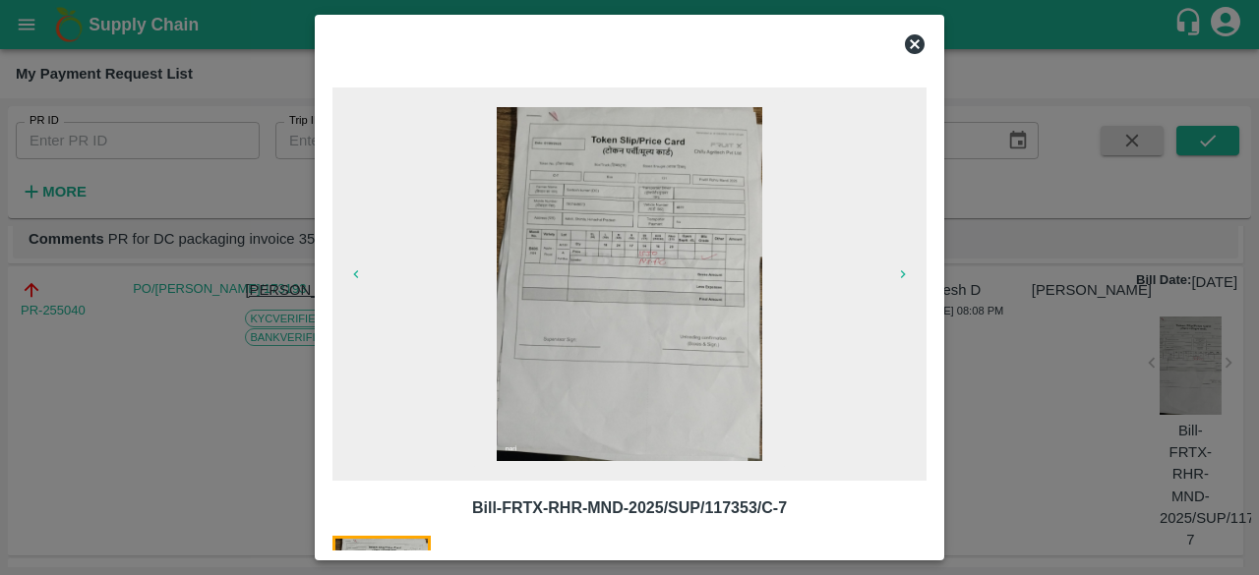
click at [920, 42] on icon at bounding box center [915, 44] width 20 height 20
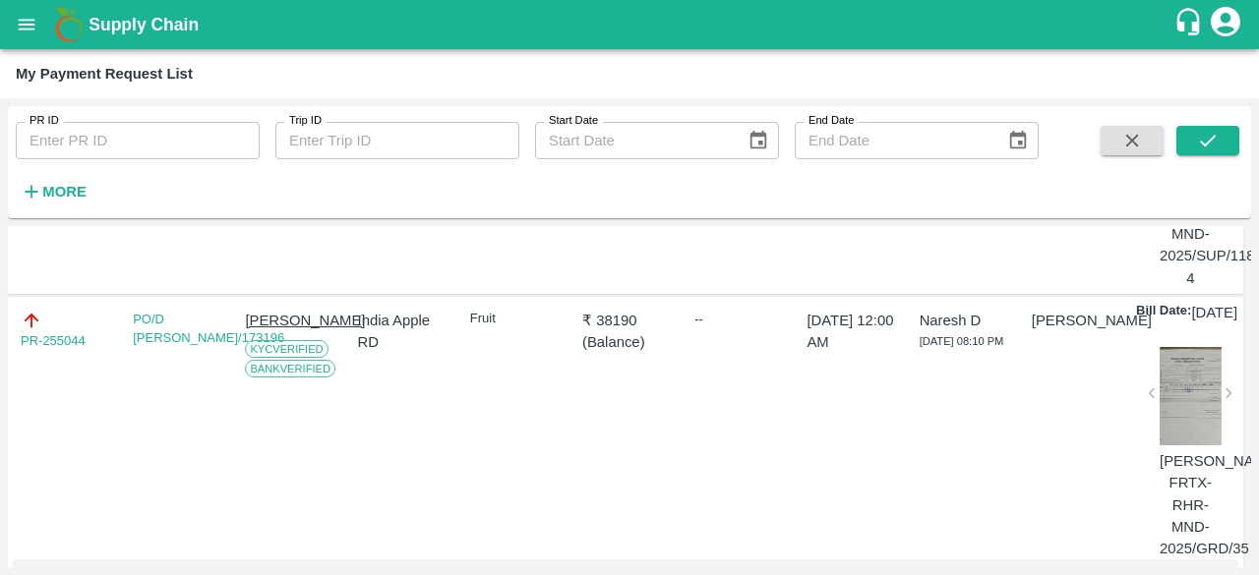
scroll to position [370, 0]
click at [1175, 444] on div at bounding box center [1190, 395] width 62 height 98
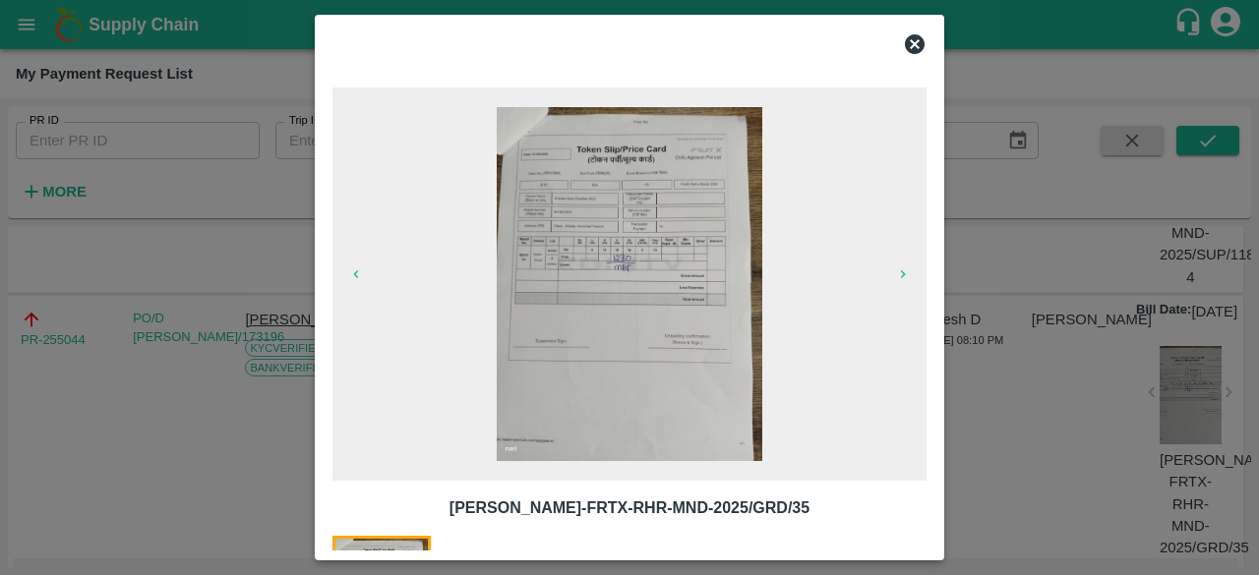
click at [924, 43] on icon at bounding box center [915, 44] width 24 height 24
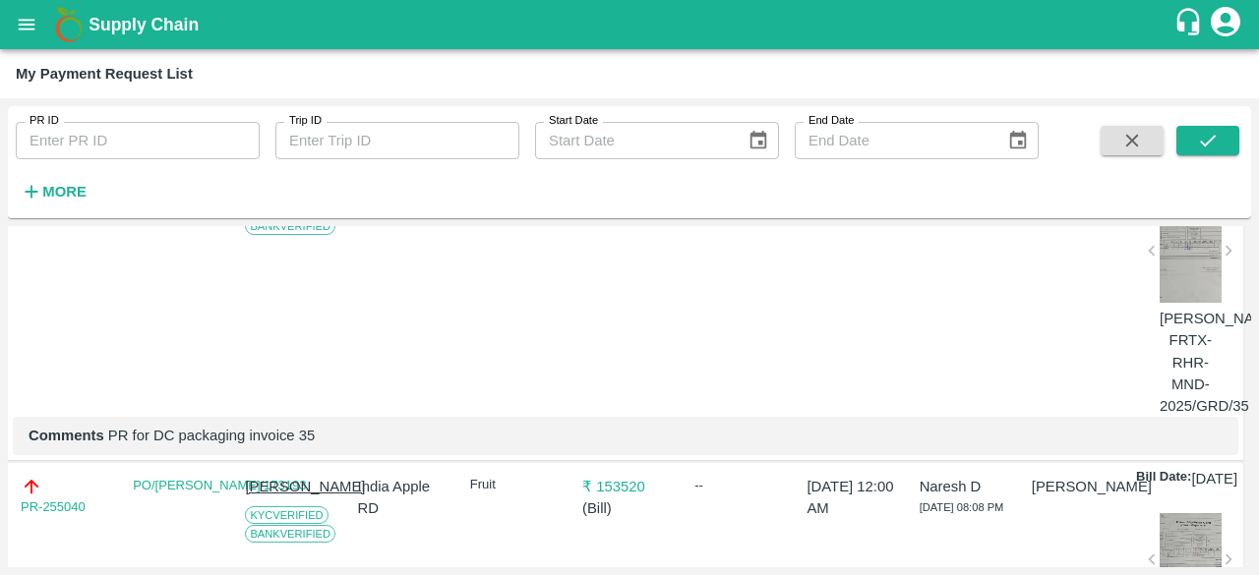
scroll to position [513, 0]
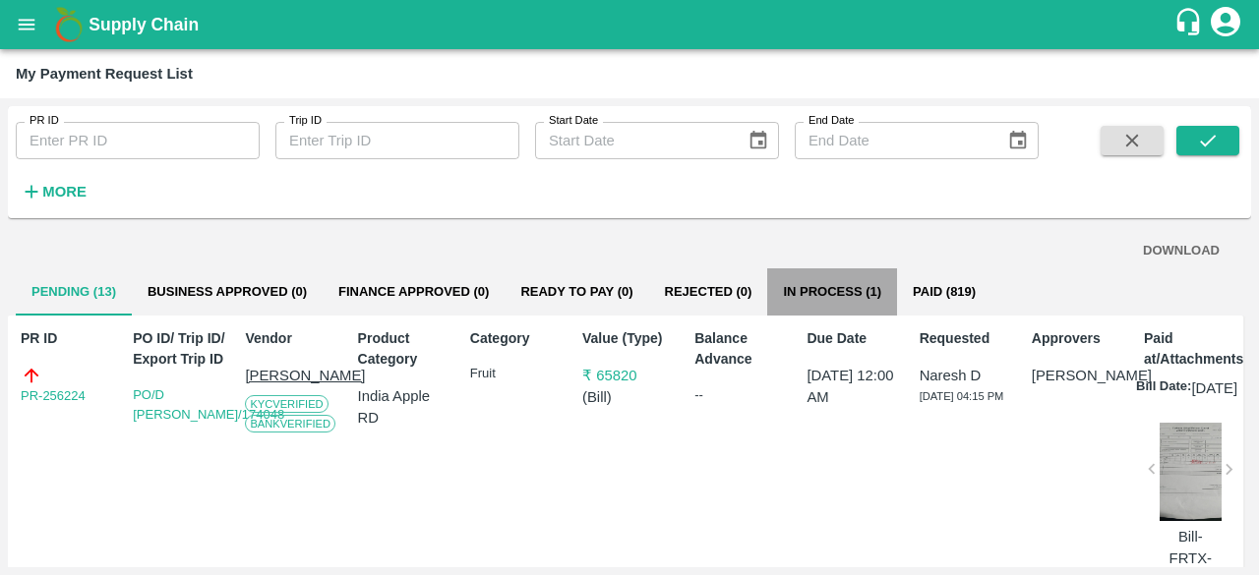
click at [812, 292] on button "In Process (1)" at bounding box center [832, 291] width 130 height 47
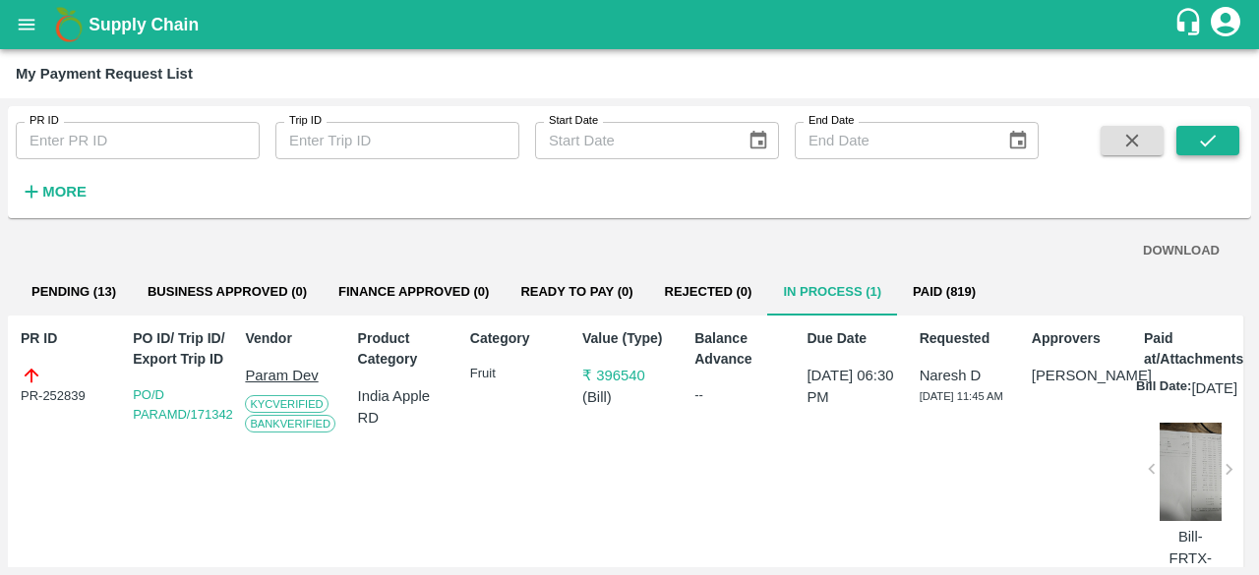
drag, startPoint x: 1011, startPoint y: 235, endPoint x: 1195, endPoint y: 134, distance: 209.9
click at [1195, 134] on div "PR ID PR ID Trip ID Trip ID Start Date Start Date End Date End Date More DOWNLO…" at bounding box center [629, 336] width 1243 height 461
click at [1195, 134] on button "submit" at bounding box center [1207, 140] width 63 height 29
click at [65, 287] on button "Pending (12)" at bounding box center [74, 291] width 116 height 47
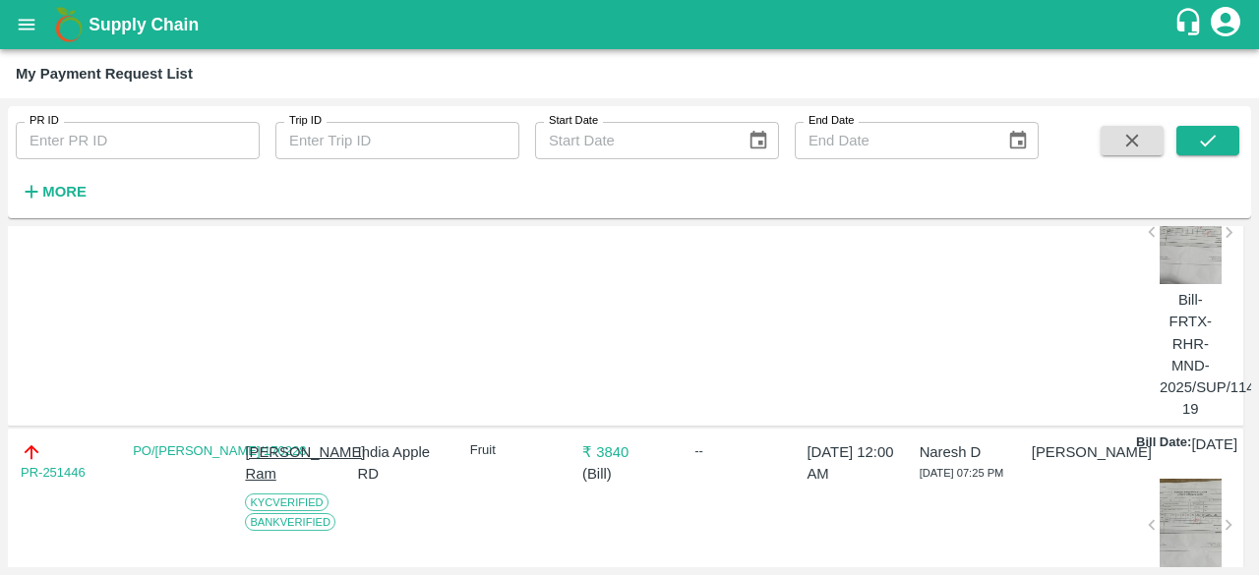
scroll to position [2887, 0]
click at [1193, 285] on div at bounding box center [1190, 236] width 62 height 98
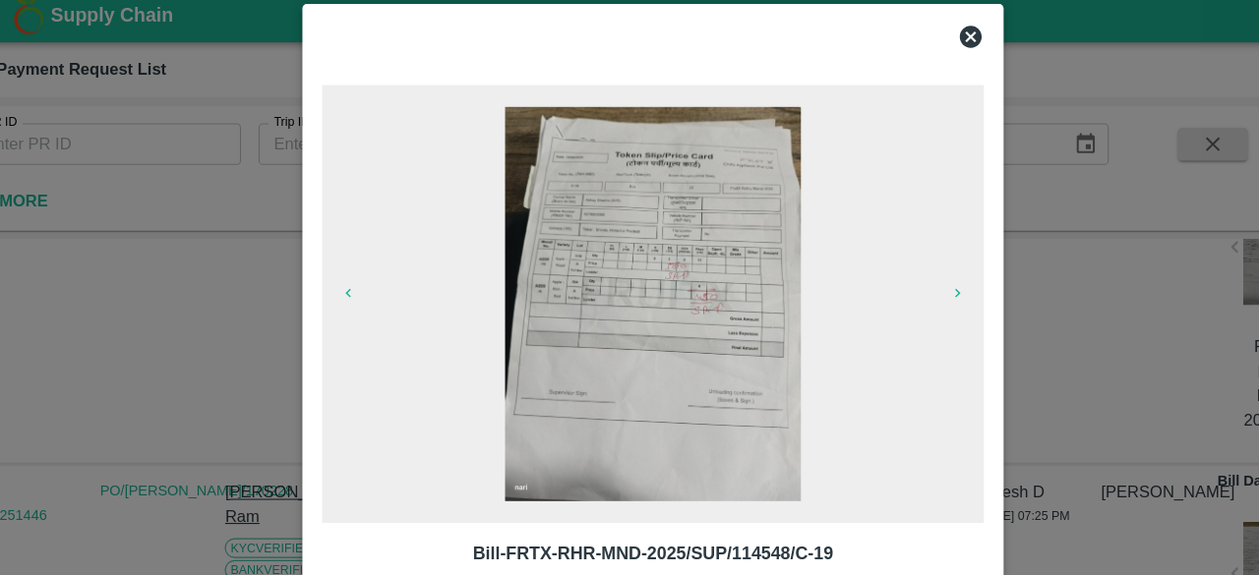
click at [911, 36] on icon at bounding box center [915, 44] width 20 height 20
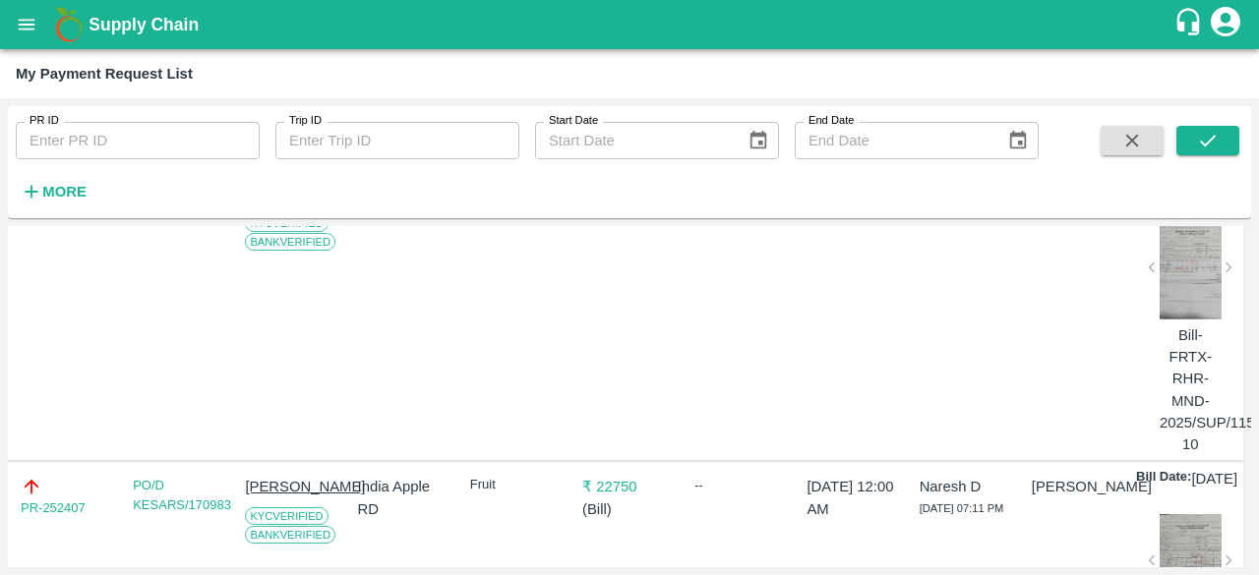
scroll to position [1973, 0]
click at [1178, 321] on div at bounding box center [1190, 271] width 62 height 98
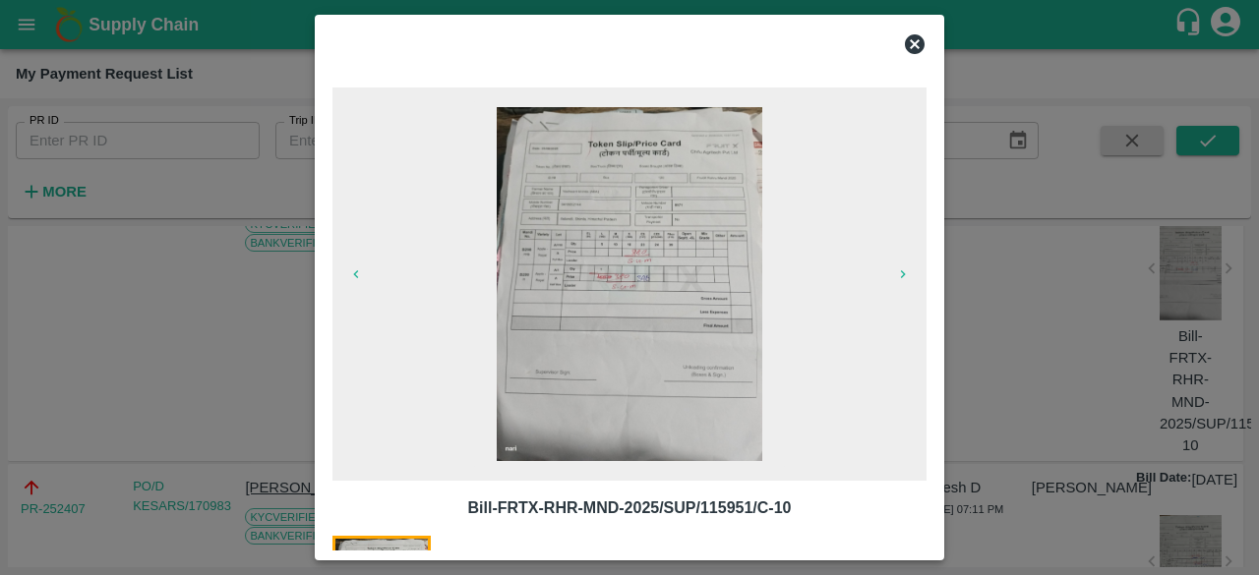
drag, startPoint x: 1178, startPoint y: 440, endPoint x: 754, endPoint y: 363, distance: 430.8
click at [754, 363] on div "Bill-FRTX-RHR-MND-2025/SUP/115951/C-10 Bill-FRTX-RHR-MND-2025/SUP/115951/C-10" at bounding box center [629, 287] width 1259 height 575
click at [911, 44] on icon at bounding box center [915, 44] width 20 height 20
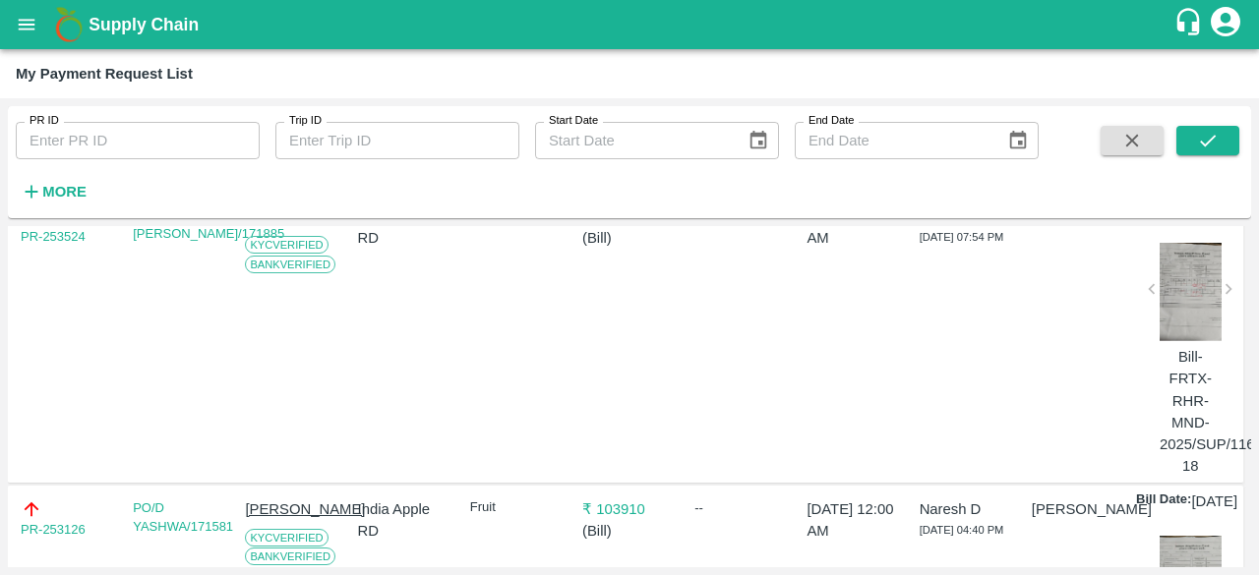
scroll to position [1658, 0]
click at [1183, 343] on div at bounding box center [1190, 294] width 62 height 98
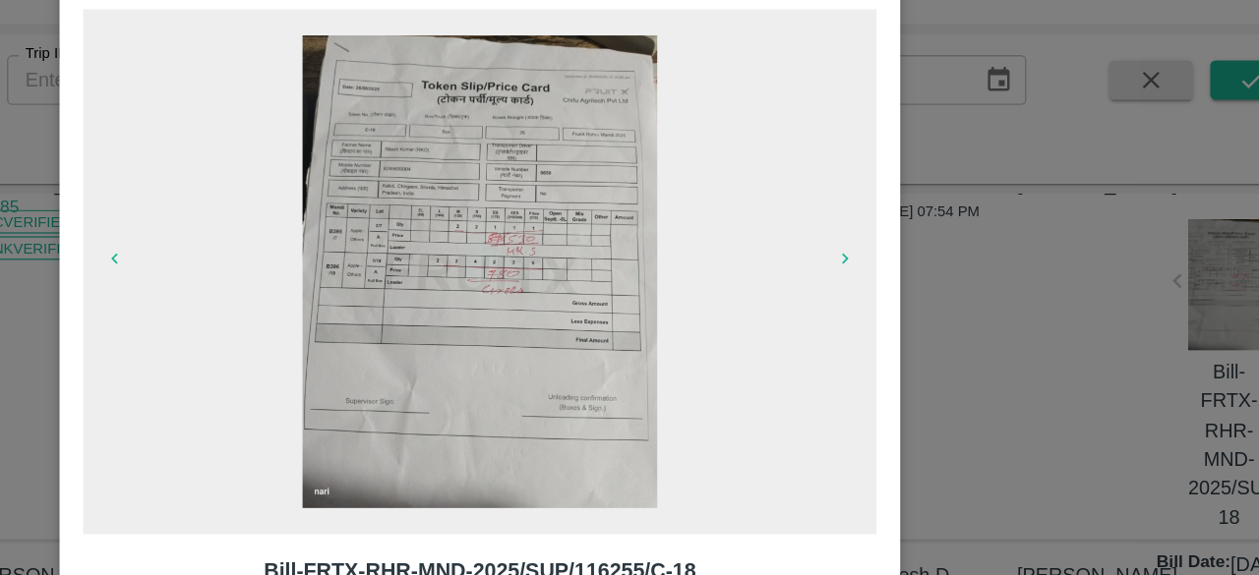
scroll to position [0, 0]
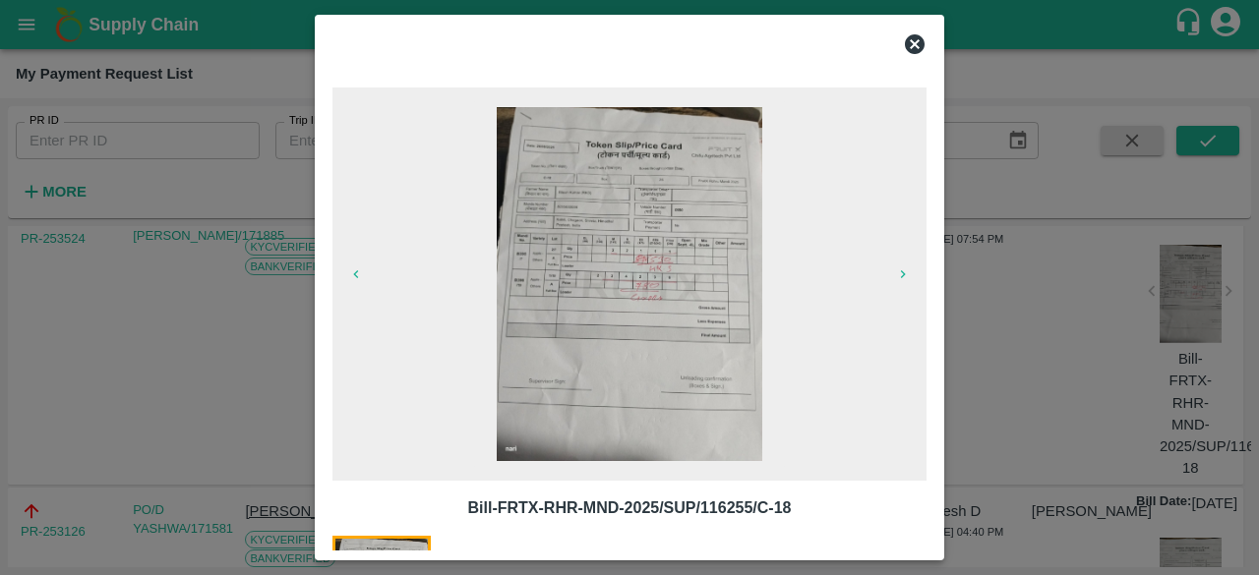
click at [659, 339] on img at bounding box center [629, 284] width 265 height 354
click at [917, 46] on icon at bounding box center [915, 44] width 24 height 24
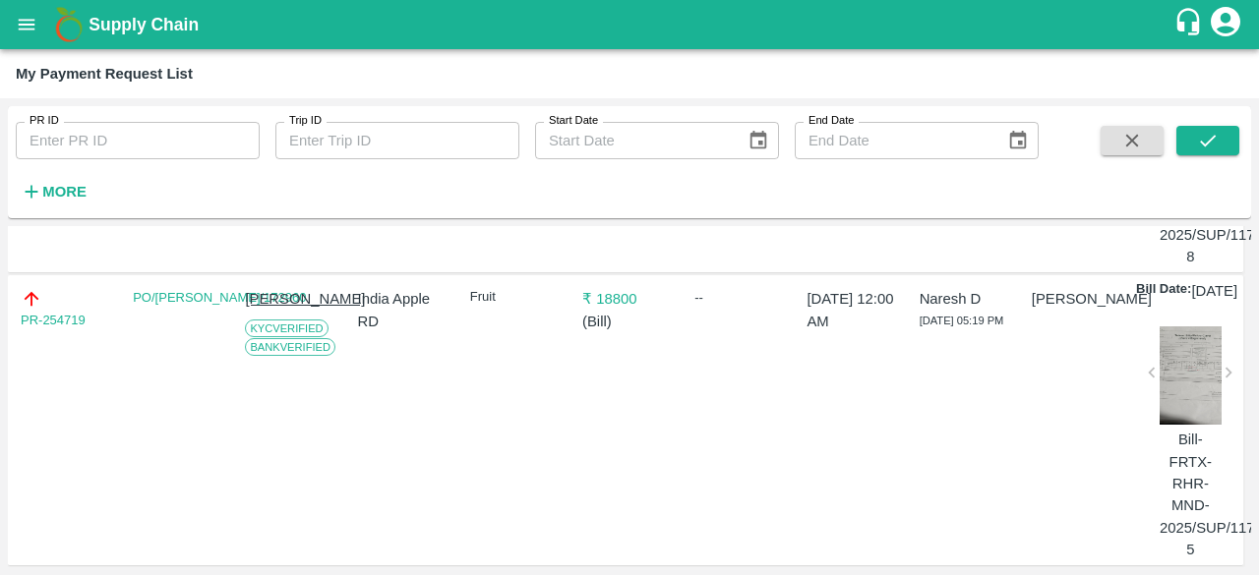
scroll to position [1112, 0]
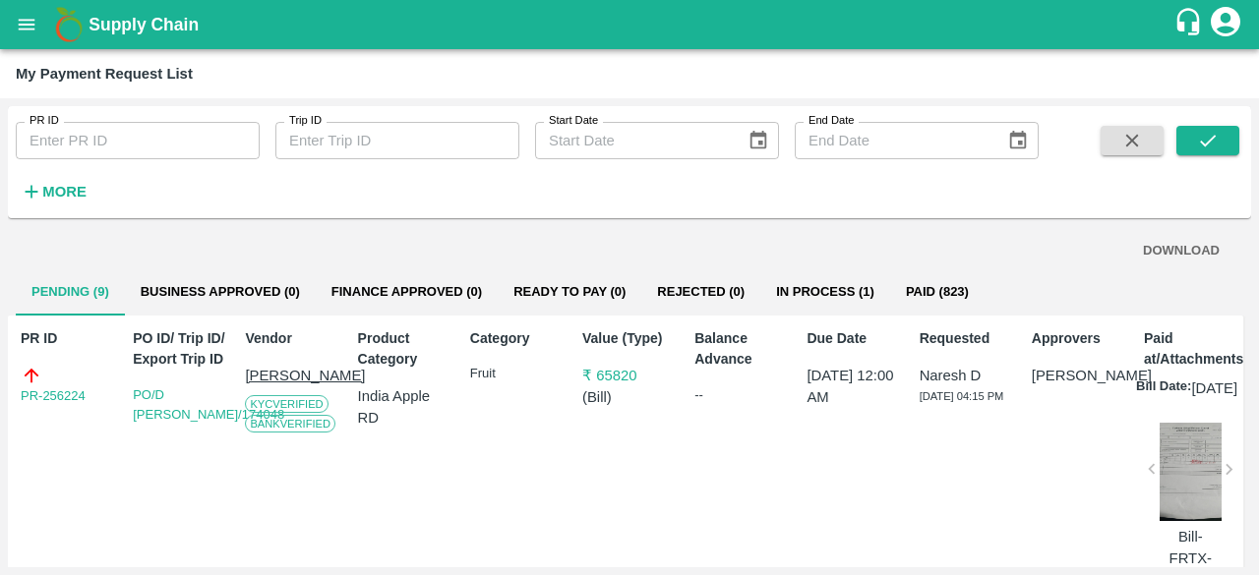
click at [1181, 472] on div at bounding box center [1190, 472] width 62 height 98
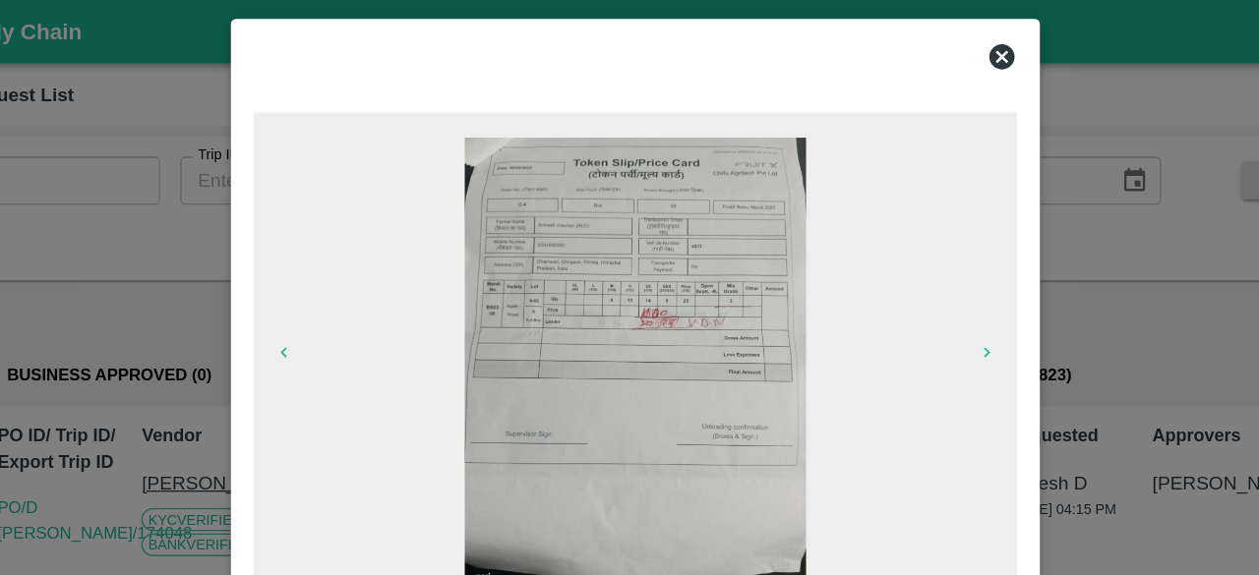
click at [918, 41] on icon at bounding box center [915, 44] width 20 height 20
